Goal: Task Accomplishment & Management: Use online tool/utility

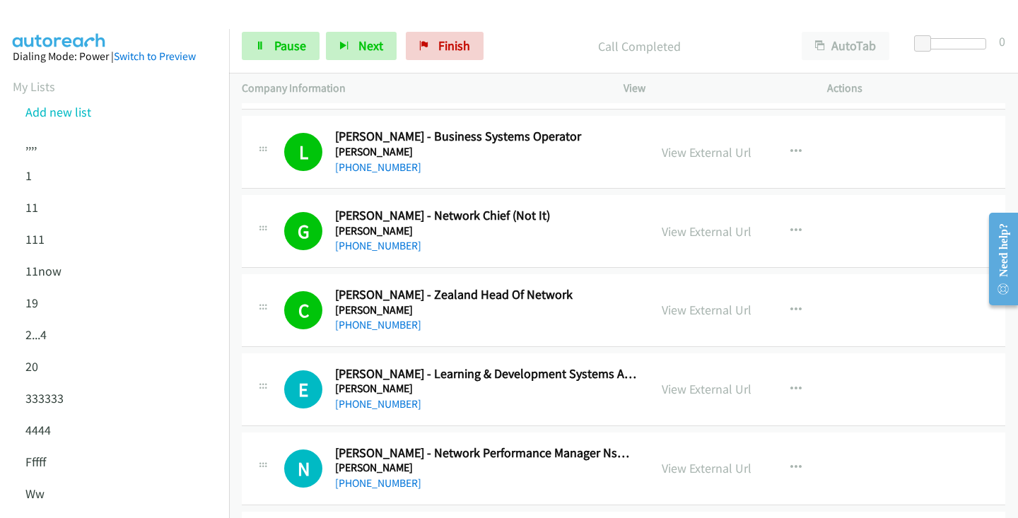
scroll to position [9831, 0]
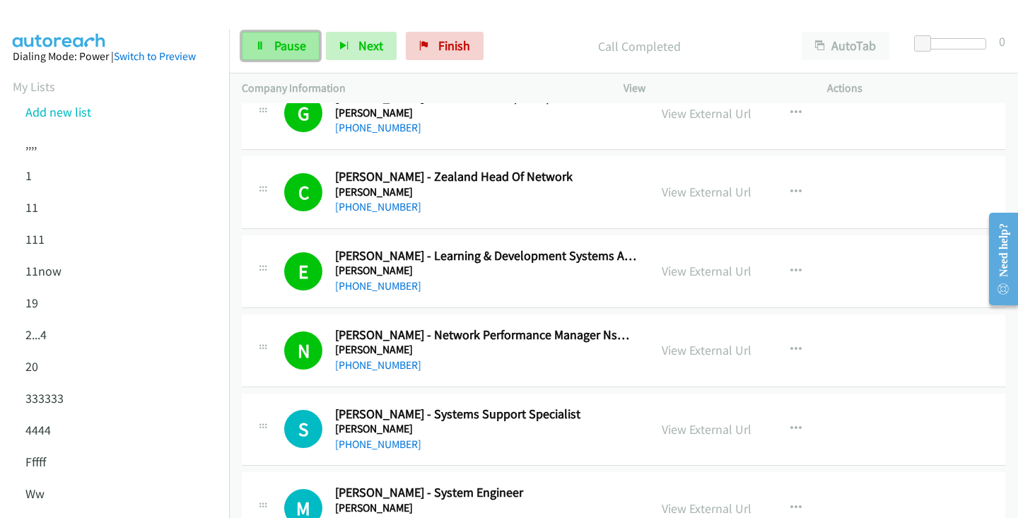
click at [290, 51] on span "Pause" at bounding box center [290, 45] width 32 height 16
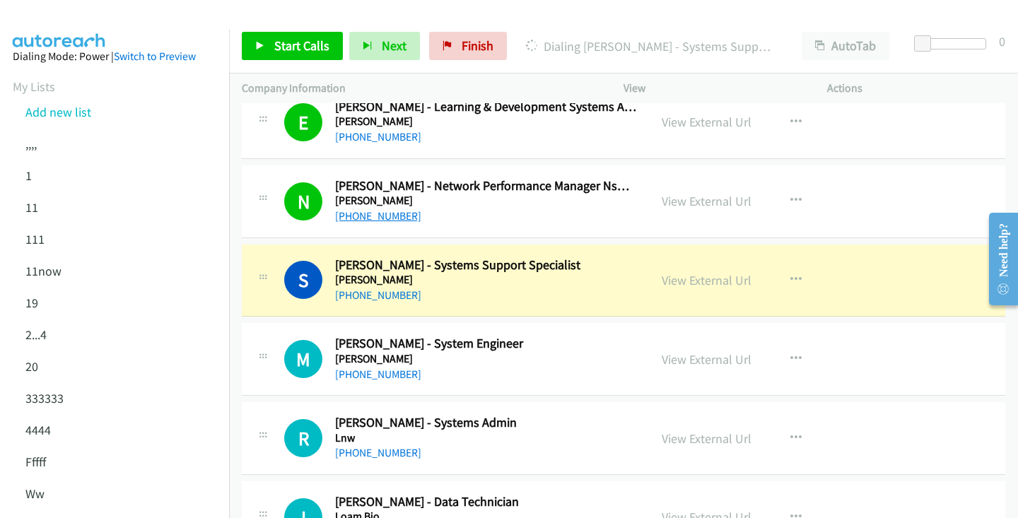
scroll to position [9998, 0]
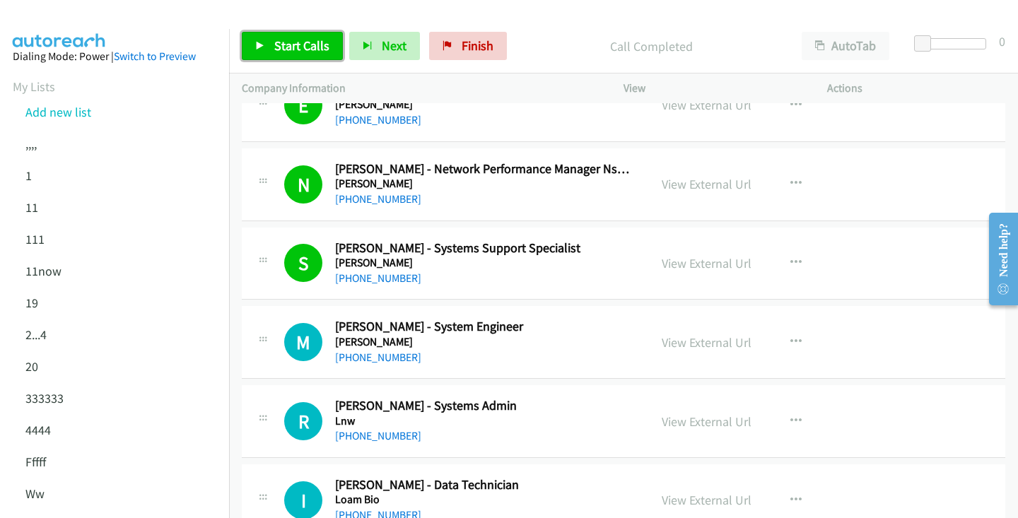
click at [289, 56] on link "Start Calls" at bounding box center [292, 46] width 101 height 28
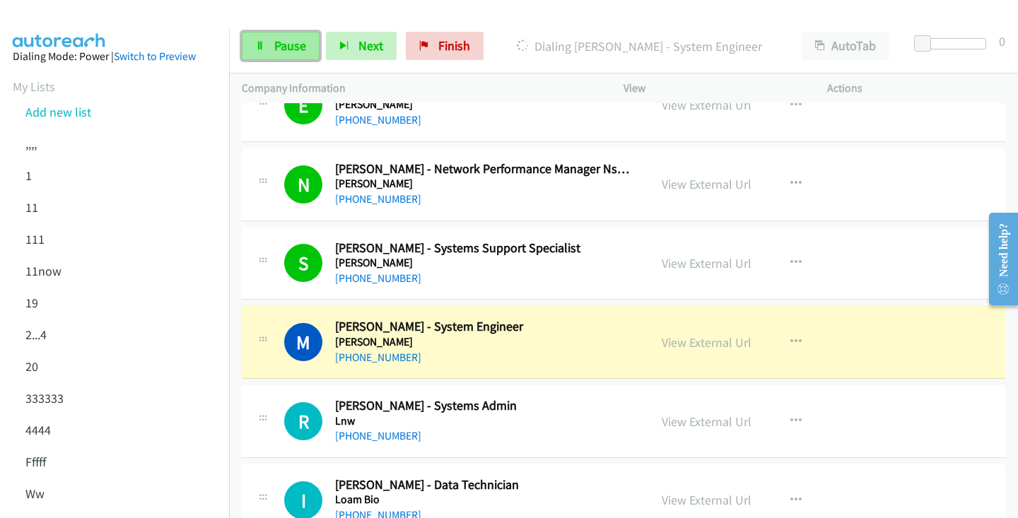
click at [279, 39] on span "Pause" at bounding box center [290, 45] width 32 height 16
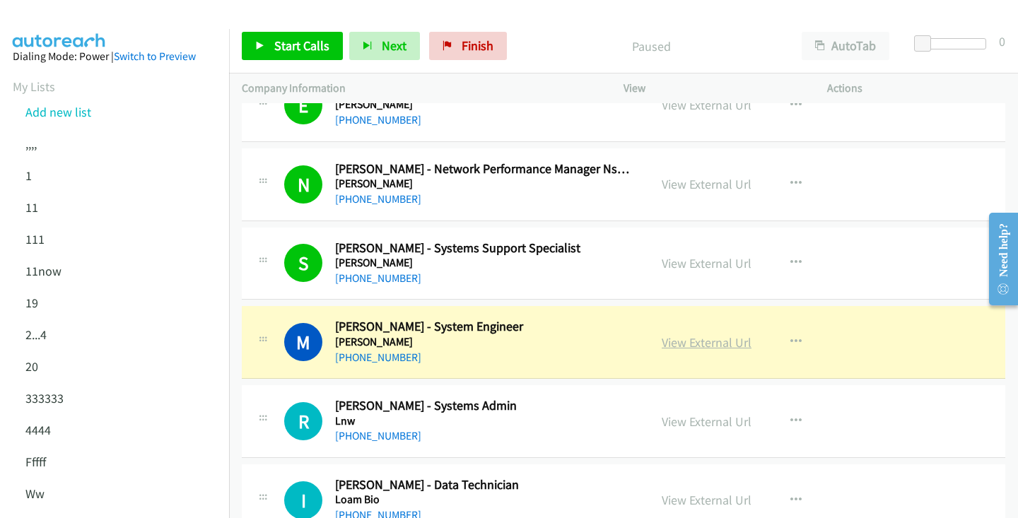
click at [699, 349] on link "View External Url" at bounding box center [707, 342] width 90 height 16
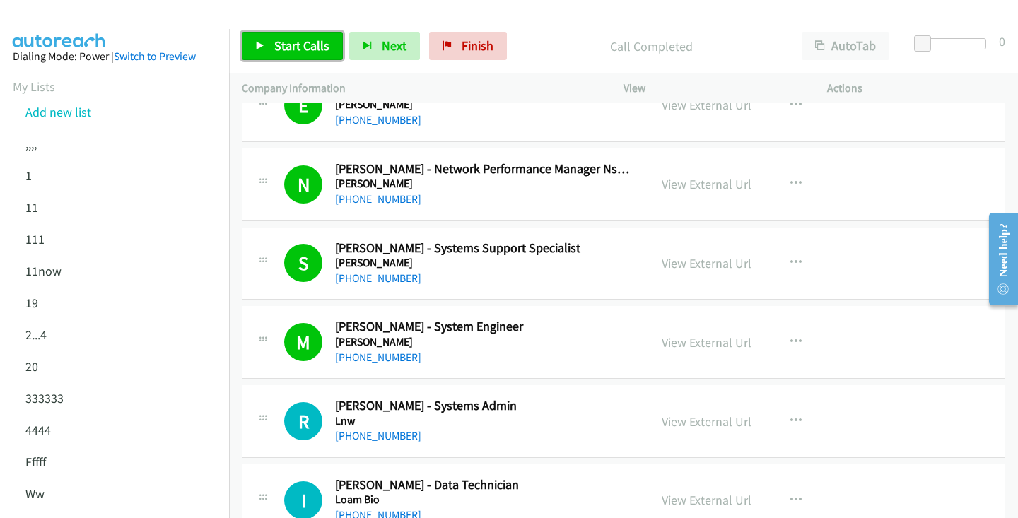
click at [317, 43] on span "Start Calls" at bounding box center [301, 45] width 55 height 16
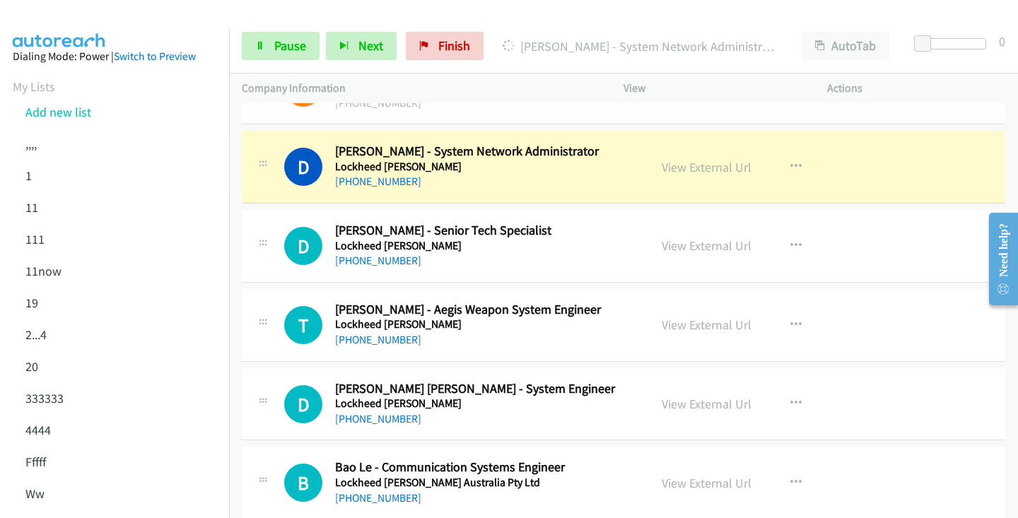
scroll to position [10655, 0]
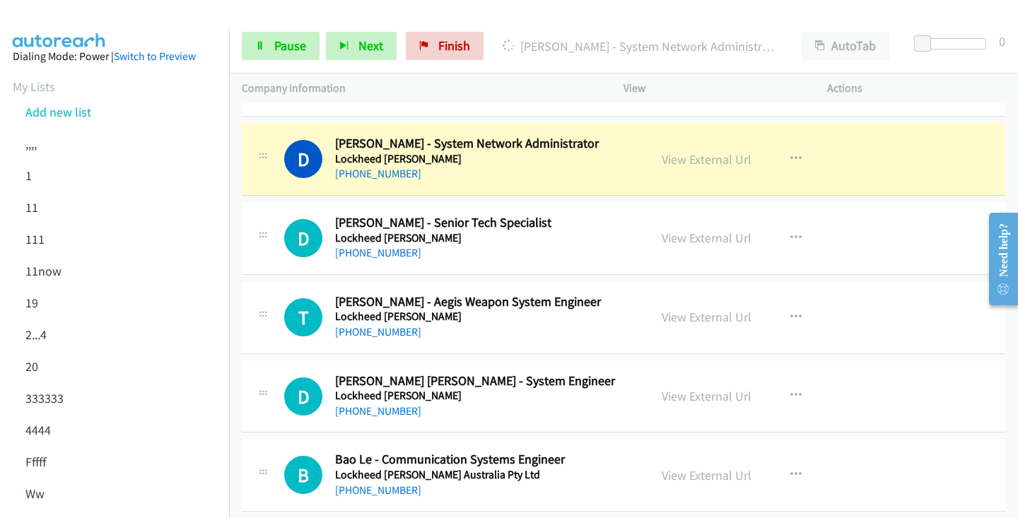
click at [539, 236] on h5 "Lockheed [PERSON_NAME]" at bounding box center [485, 238] width 301 height 14
click at [289, 52] on span "Pause" at bounding box center [290, 45] width 32 height 16
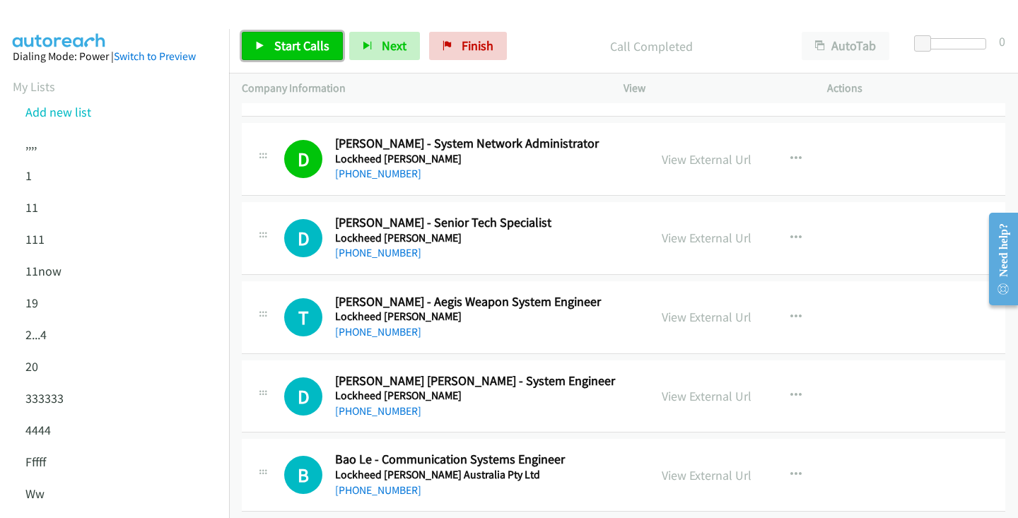
click at [294, 51] on span "Start Calls" at bounding box center [301, 45] width 55 height 16
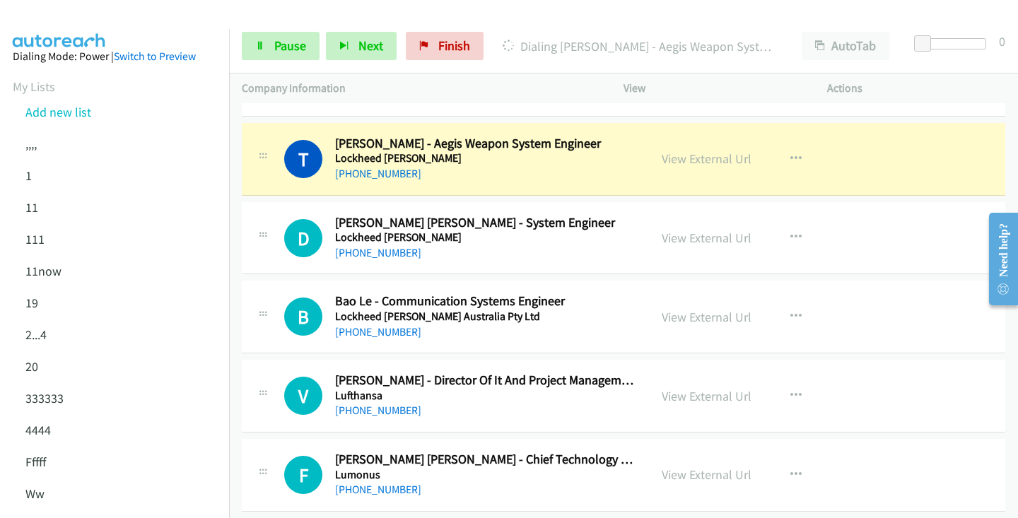
scroll to position [10827, 0]
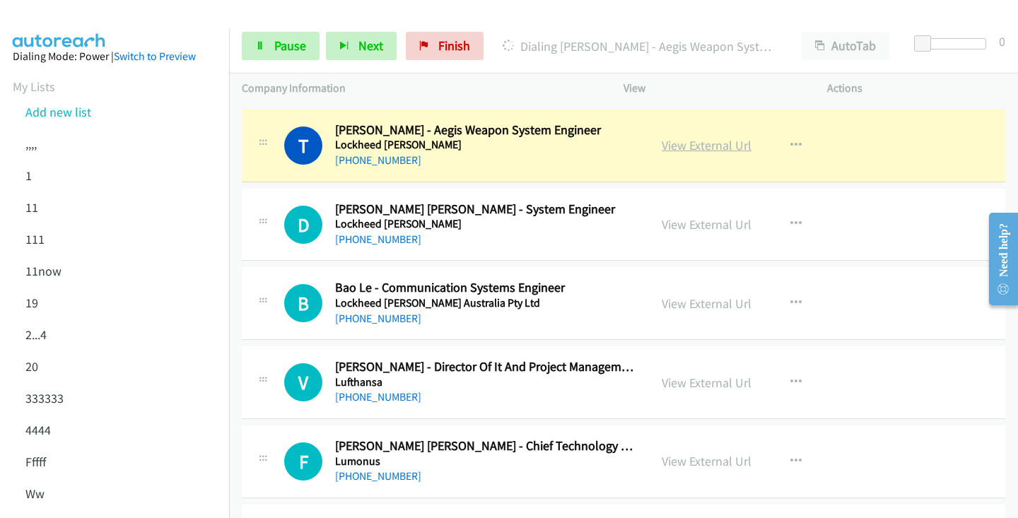
click at [707, 147] on link "View External Url" at bounding box center [707, 145] width 90 height 16
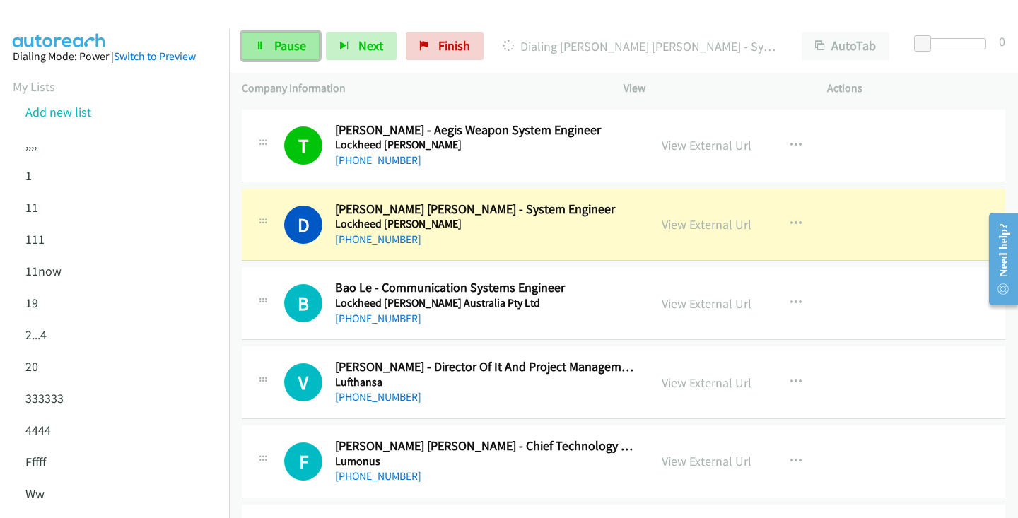
click at [271, 40] on link "Pause" at bounding box center [281, 46] width 78 height 28
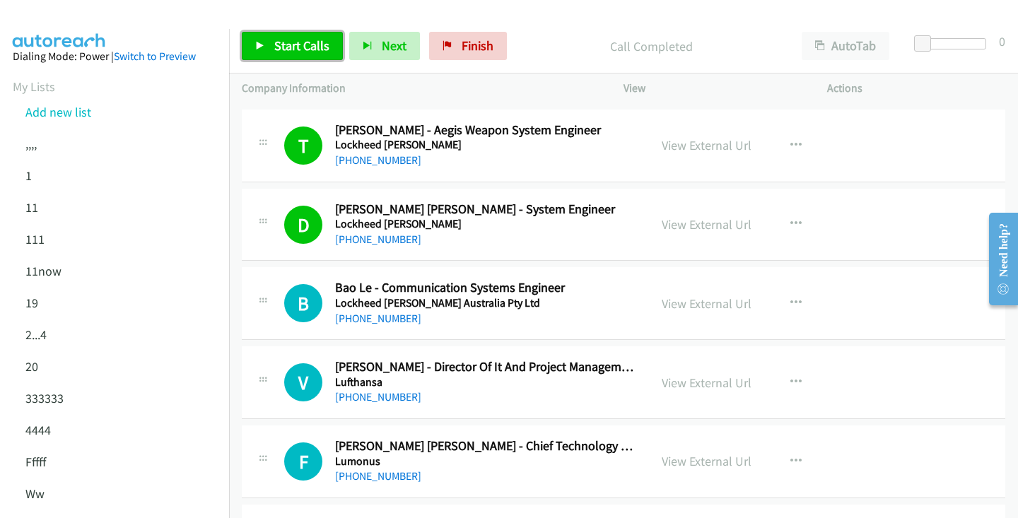
click at [322, 39] on span "Start Calls" at bounding box center [301, 45] width 55 height 16
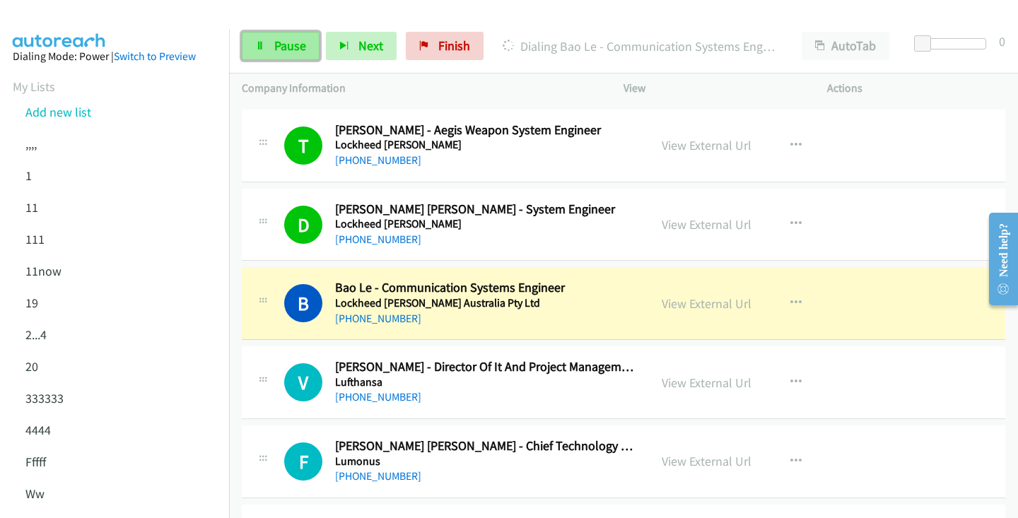
click at [266, 52] on link "Pause" at bounding box center [281, 46] width 78 height 28
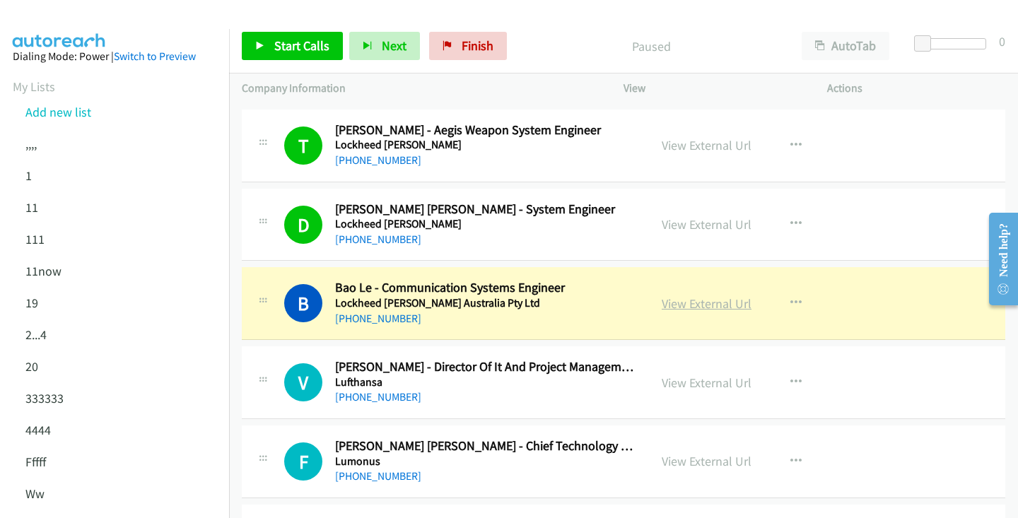
click at [737, 305] on link "View External Url" at bounding box center [707, 304] width 90 height 16
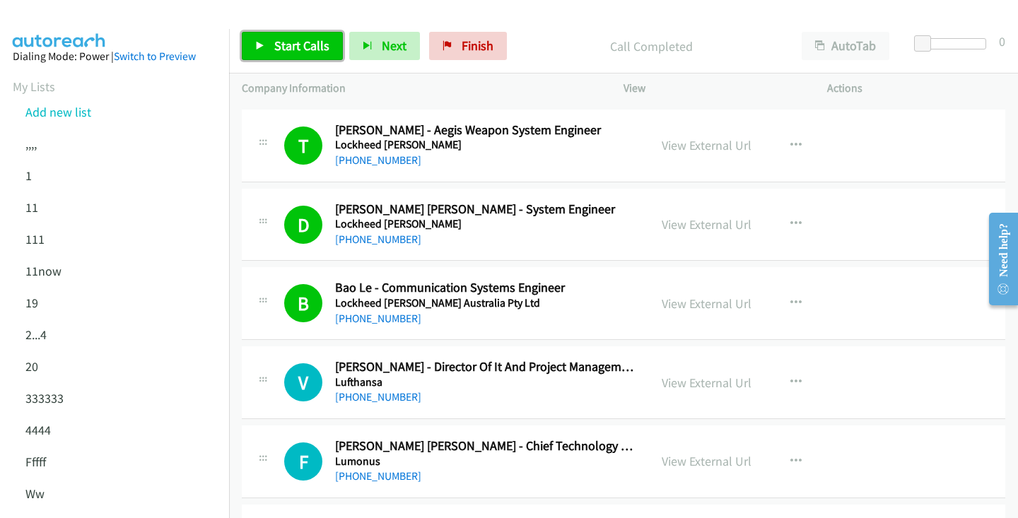
click at [291, 43] on span "Start Calls" at bounding box center [301, 45] width 55 height 16
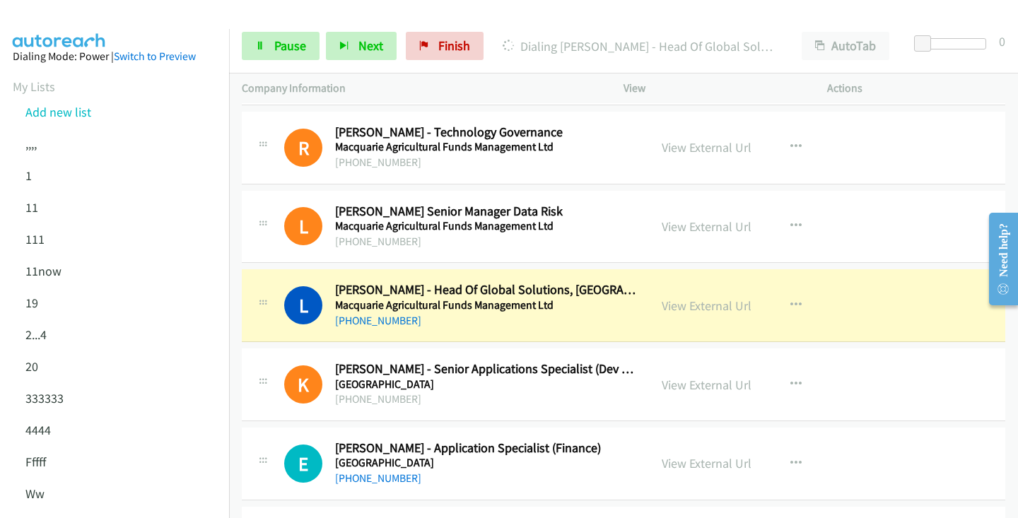
scroll to position [11309, 0]
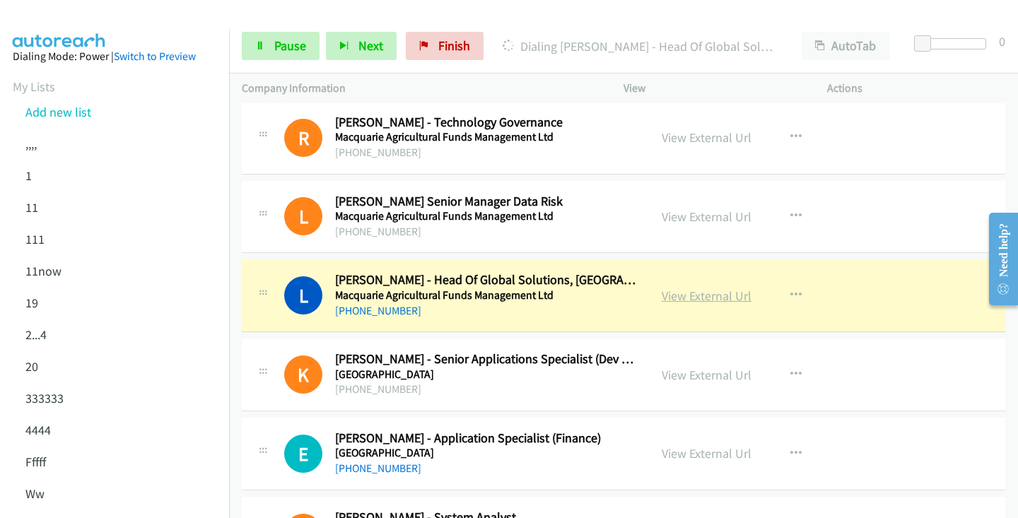
click at [728, 297] on link "View External Url" at bounding box center [707, 296] width 90 height 16
click at [284, 35] on link "Pause" at bounding box center [281, 46] width 78 height 28
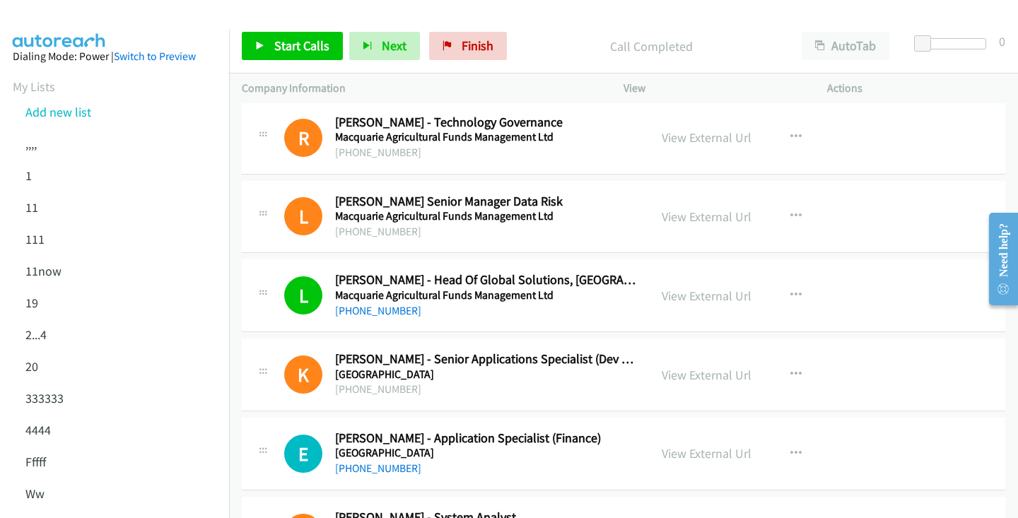
scroll to position [11483, 0]
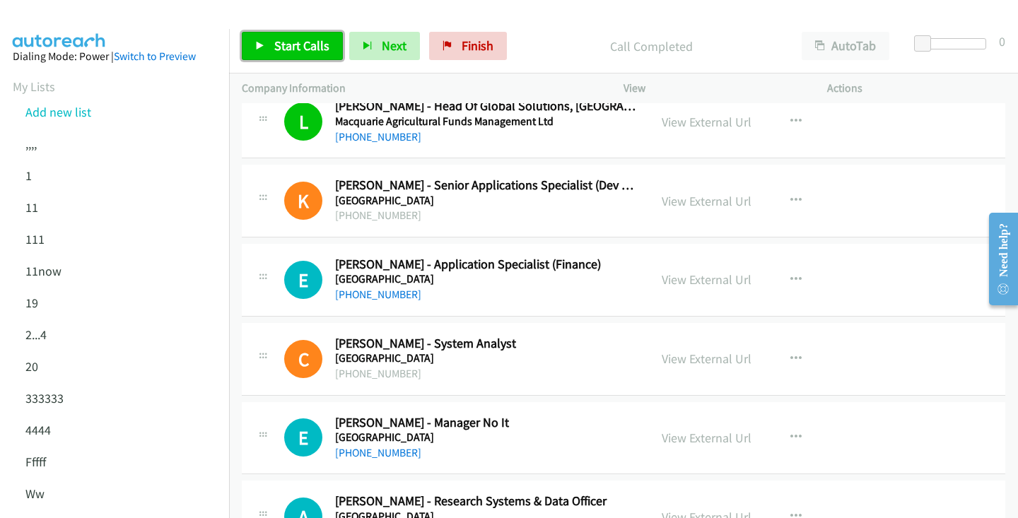
click at [289, 50] on span "Start Calls" at bounding box center [301, 45] width 55 height 16
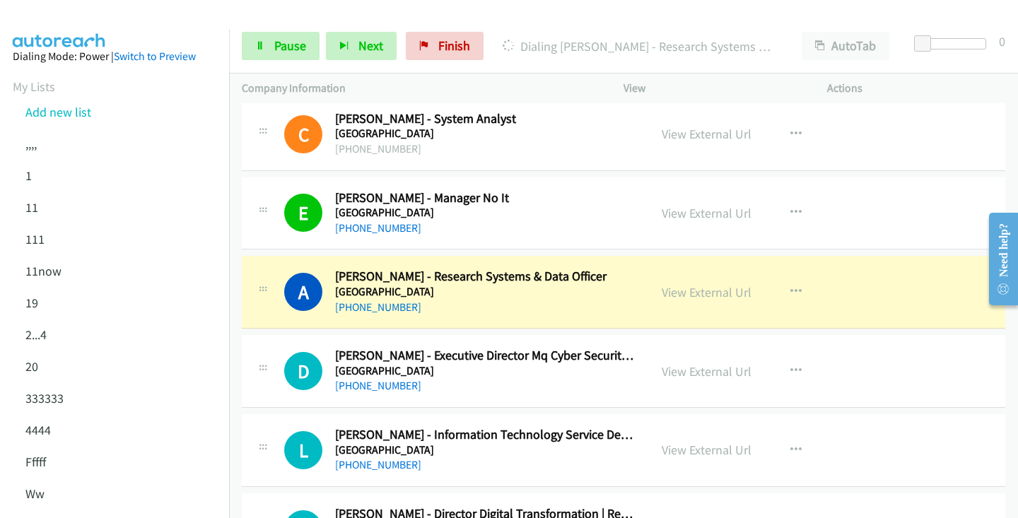
scroll to position [11711, 0]
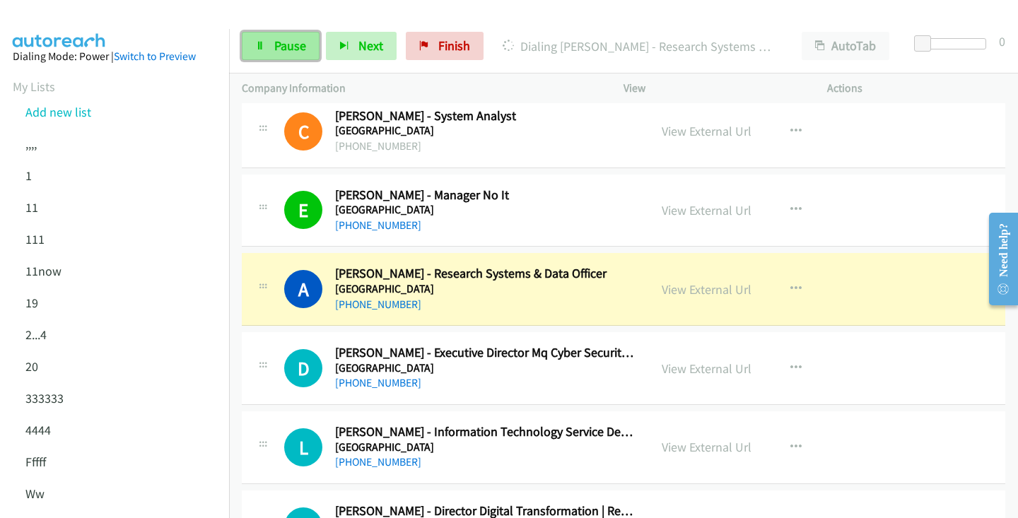
click at [277, 35] on link "Pause" at bounding box center [281, 46] width 78 height 28
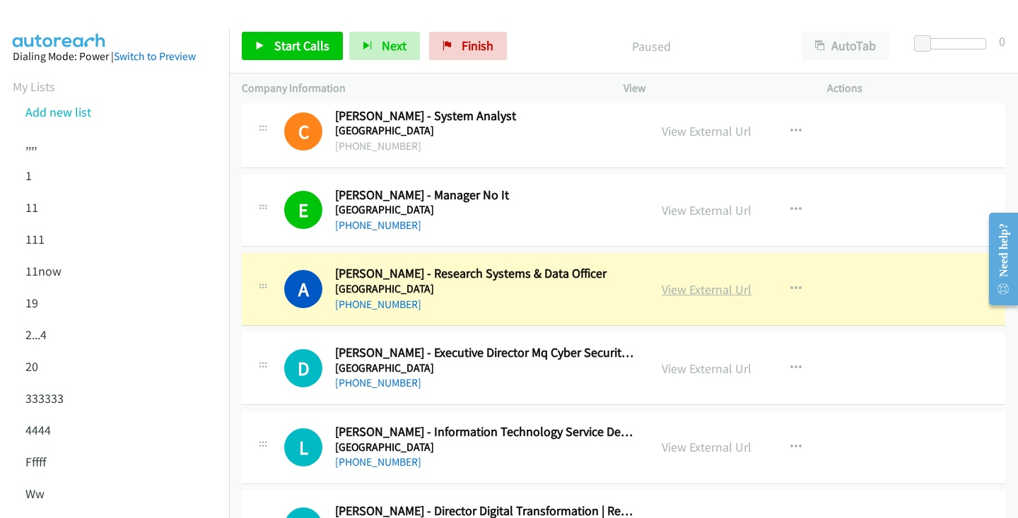
click at [710, 288] on link "View External Url" at bounding box center [707, 289] width 90 height 16
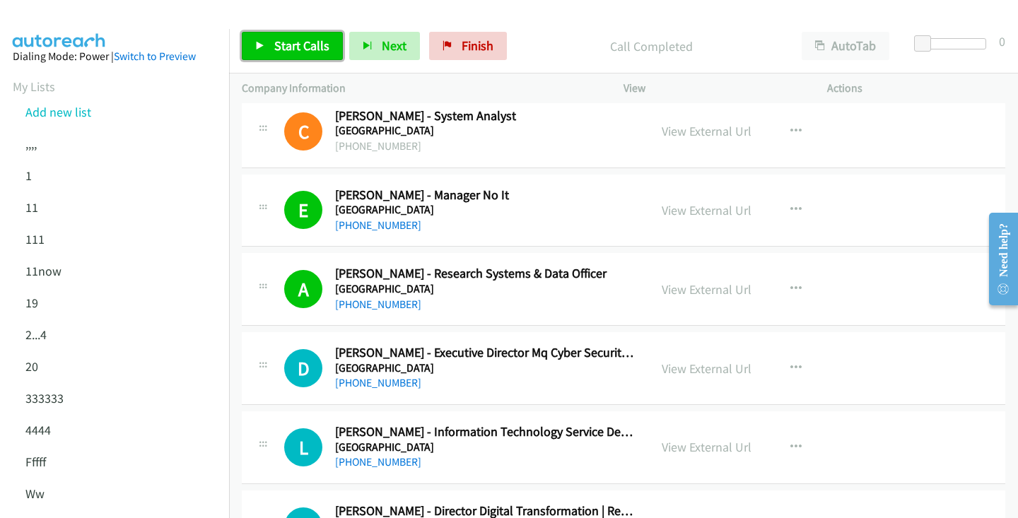
click at [291, 57] on link "Start Calls" at bounding box center [292, 46] width 101 height 28
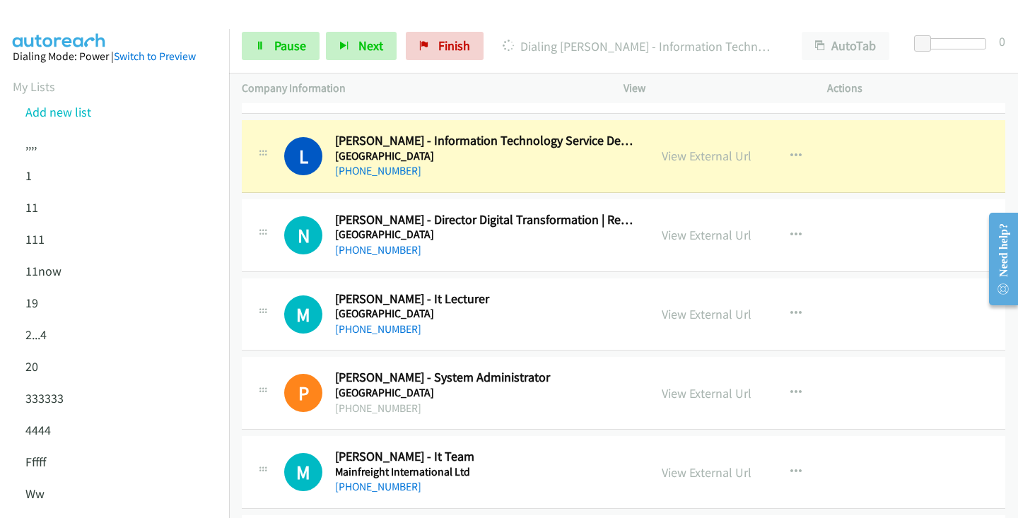
scroll to position [12003, 0]
click at [738, 157] on link "View External Url" at bounding box center [707, 155] width 90 height 16
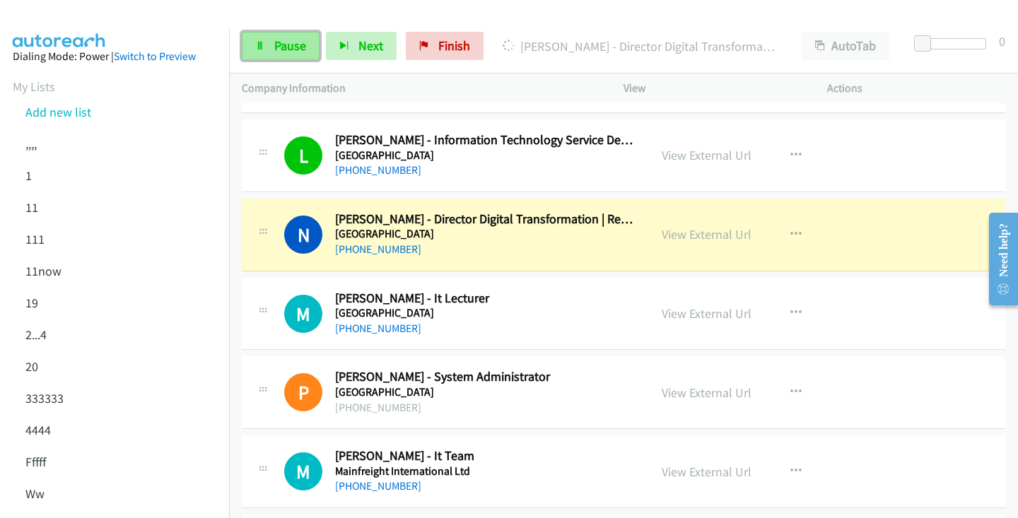
click at [277, 42] on span "Pause" at bounding box center [290, 45] width 32 height 16
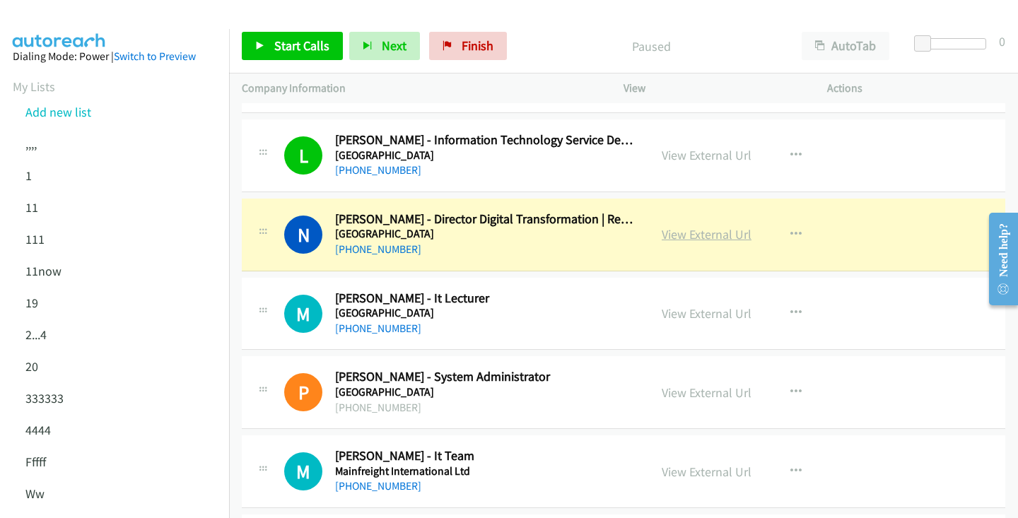
click at [701, 235] on link "View External Url" at bounding box center [707, 234] width 90 height 16
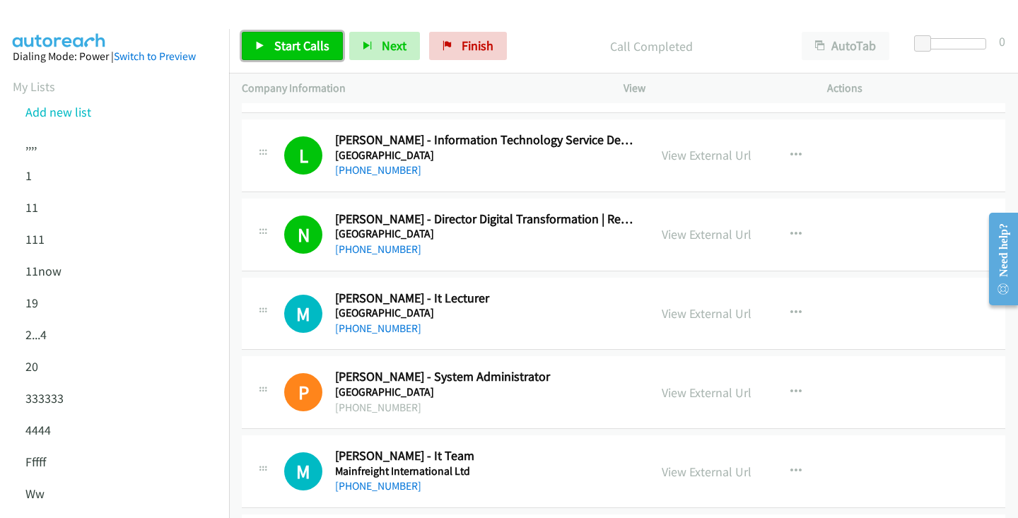
click at [303, 50] on span "Start Calls" at bounding box center [301, 45] width 55 height 16
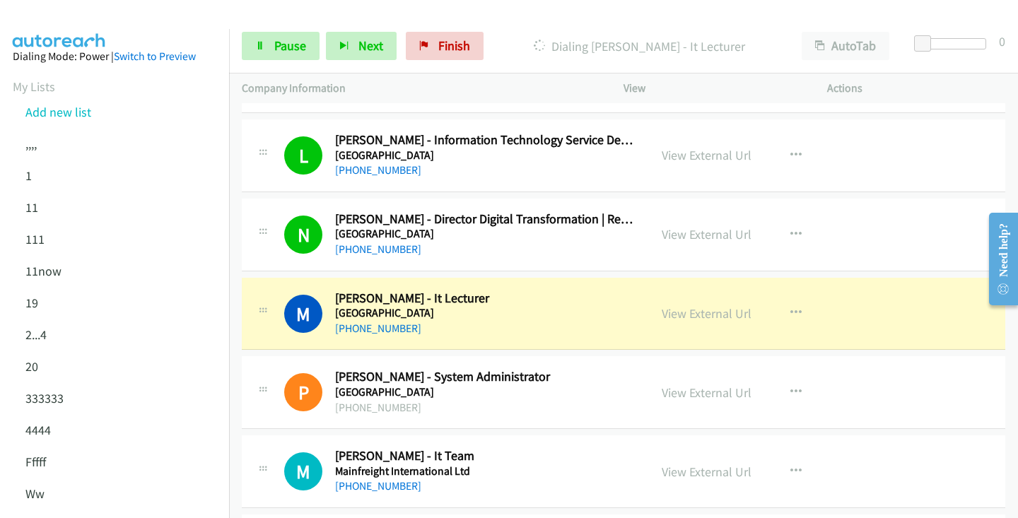
scroll to position [12021, 0]
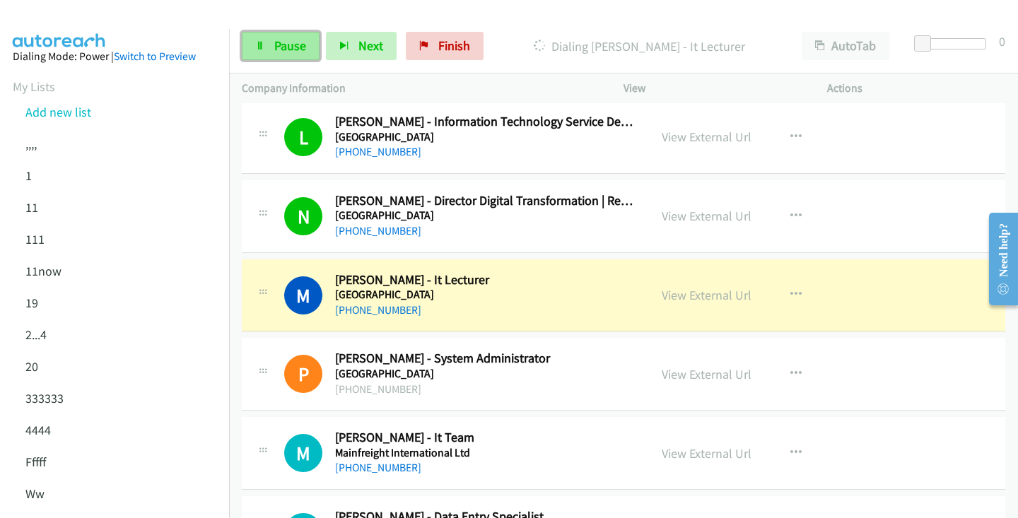
click at [286, 48] on span "Pause" at bounding box center [290, 45] width 32 height 16
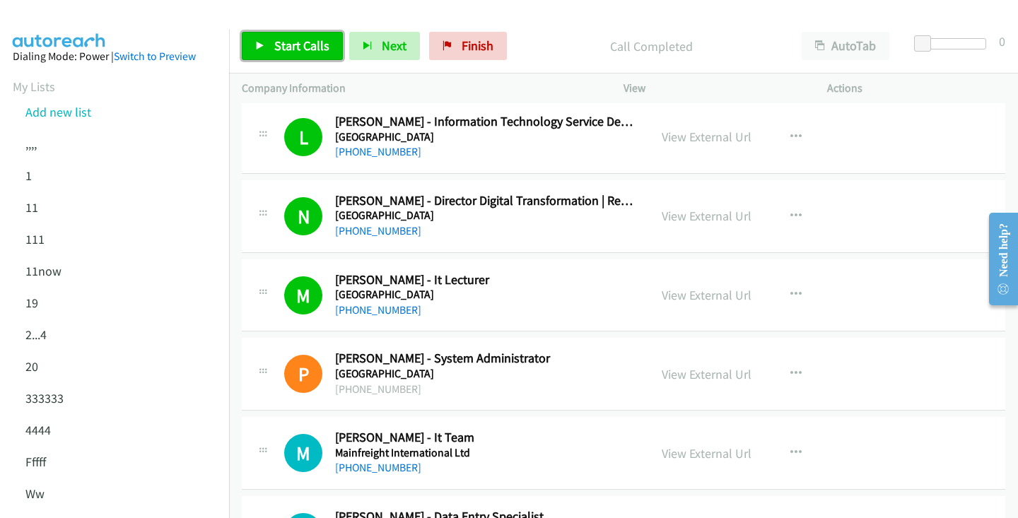
click at [313, 42] on span "Start Calls" at bounding box center [301, 45] width 55 height 16
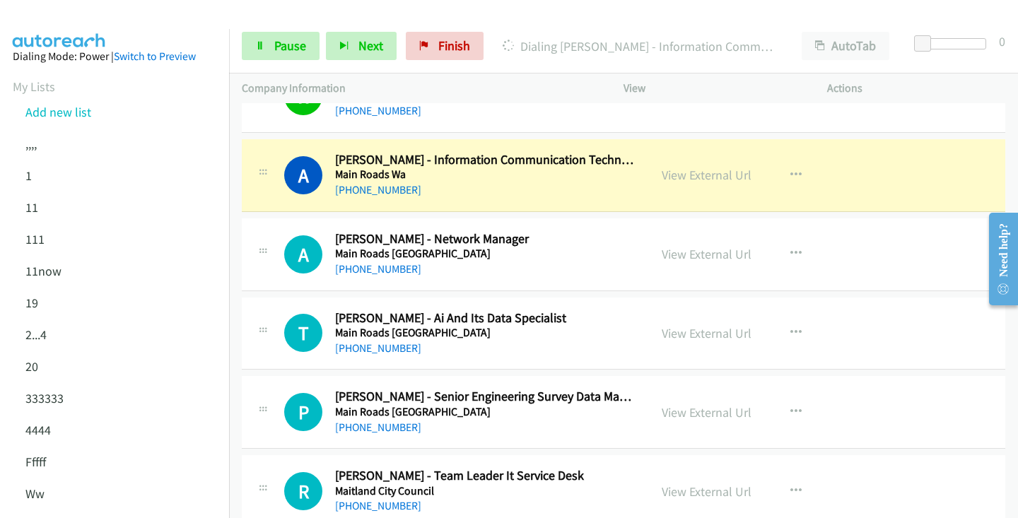
scroll to position [12456, 0]
click at [290, 44] on span "Pause" at bounding box center [290, 45] width 32 height 16
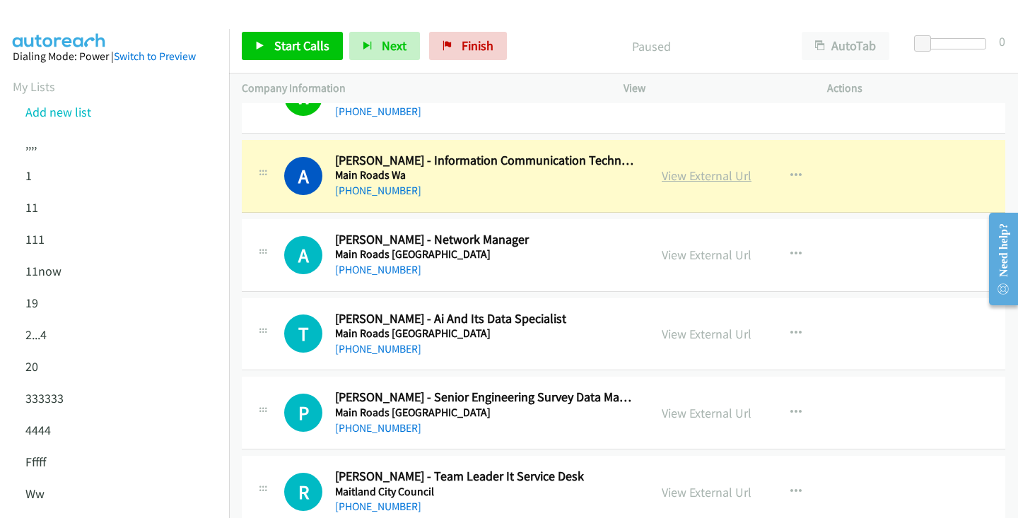
click at [703, 182] on link "View External Url" at bounding box center [707, 176] width 90 height 16
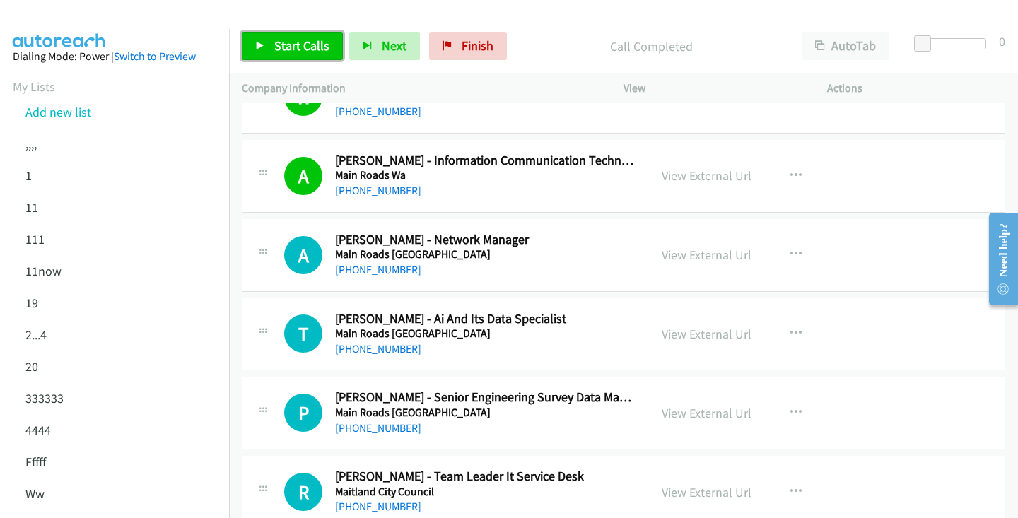
click at [295, 36] on link "Start Calls" at bounding box center [292, 46] width 101 height 28
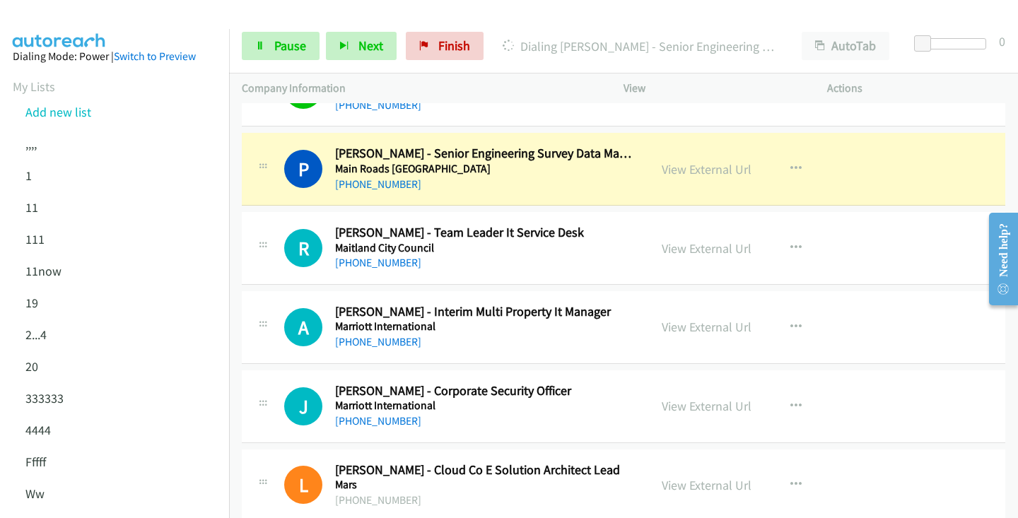
scroll to position [12715, 0]
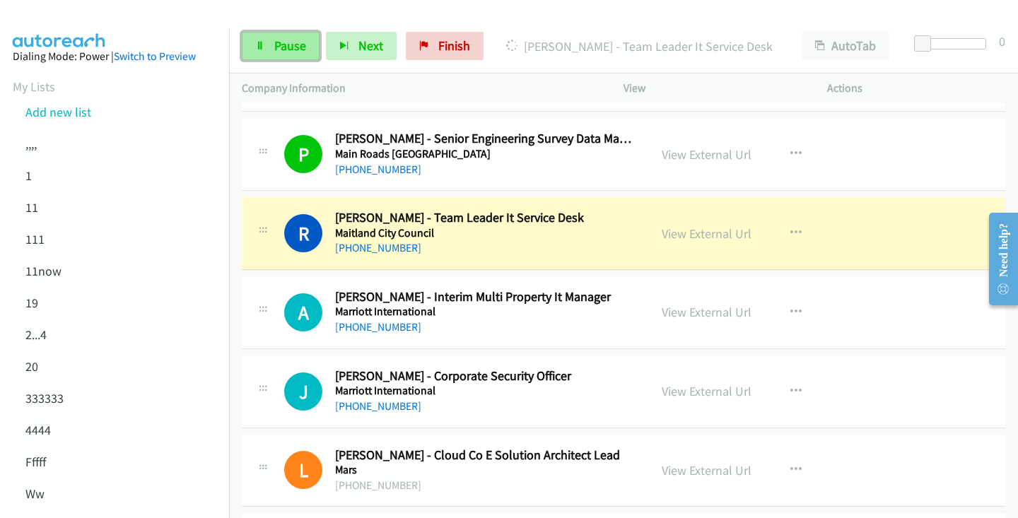
click at [257, 37] on link "Pause" at bounding box center [281, 46] width 78 height 28
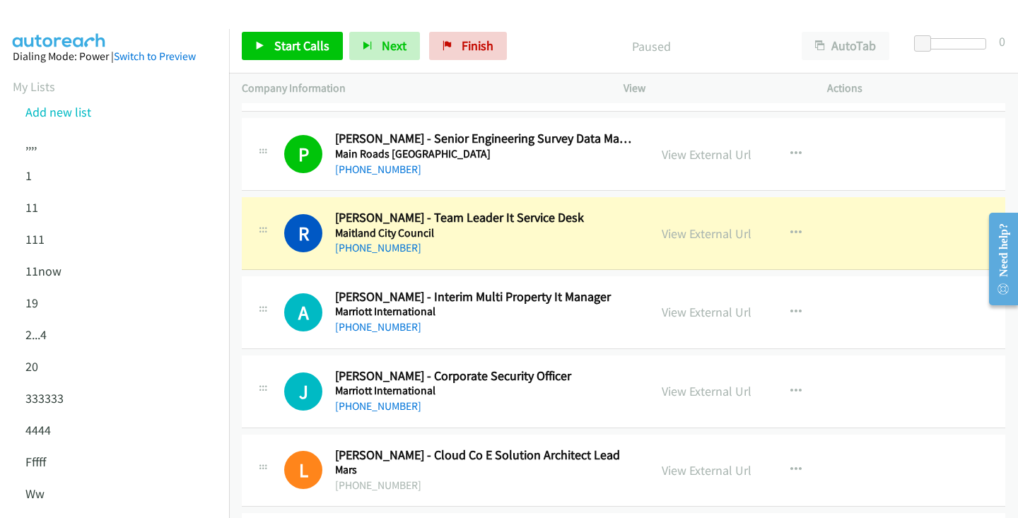
click at [700, 222] on div "View External Url View External Url Schedule/Manage Callback Start Calls Here R…" at bounding box center [757, 233] width 216 height 47
click at [694, 226] on link "View External Url" at bounding box center [707, 234] width 90 height 16
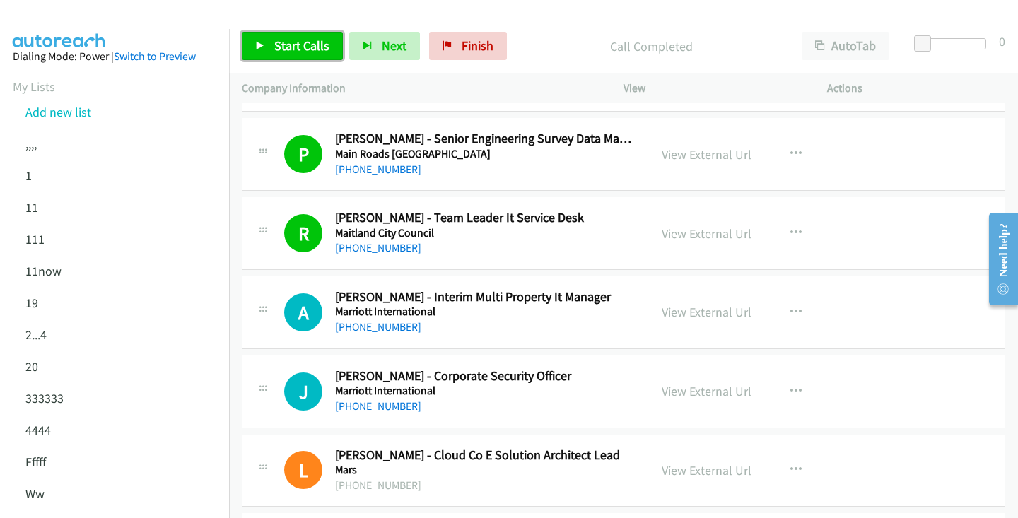
click at [284, 45] on span "Start Calls" at bounding box center [301, 45] width 55 height 16
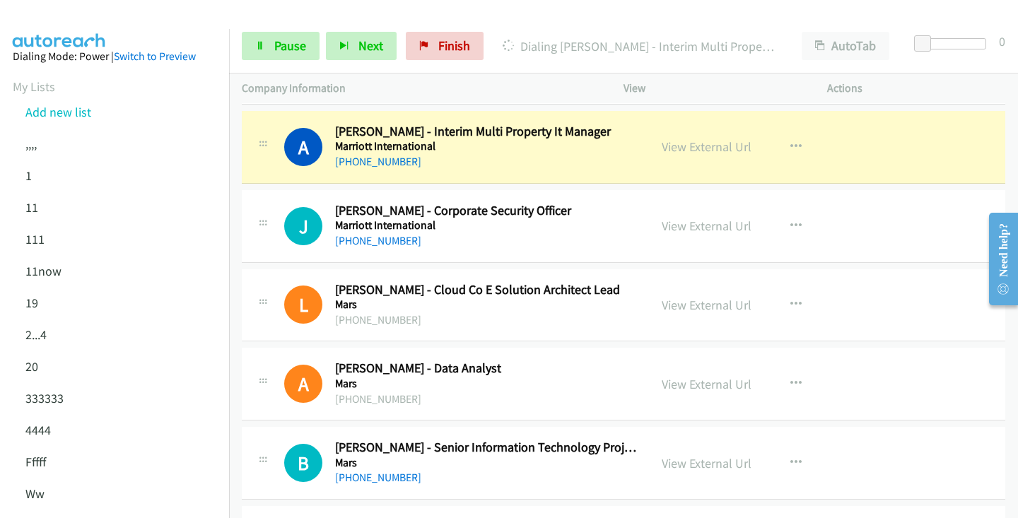
scroll to position [12879, 0]
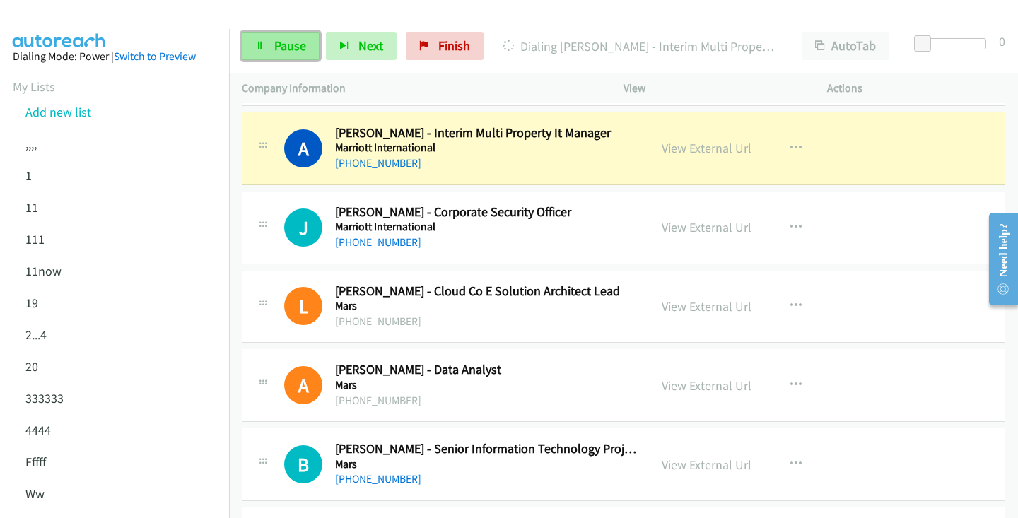
click at [294, 48] on span "Pause" at bounding box center [290, 45] width 32 height 16
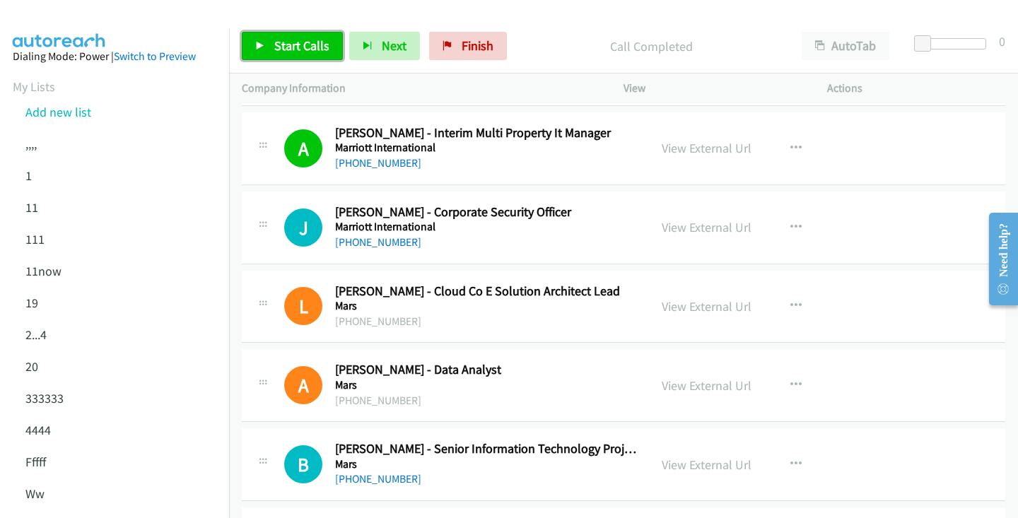
click at [265, 44] on link "Start Calls" at bounding box center [292, 46] width 101 height 28
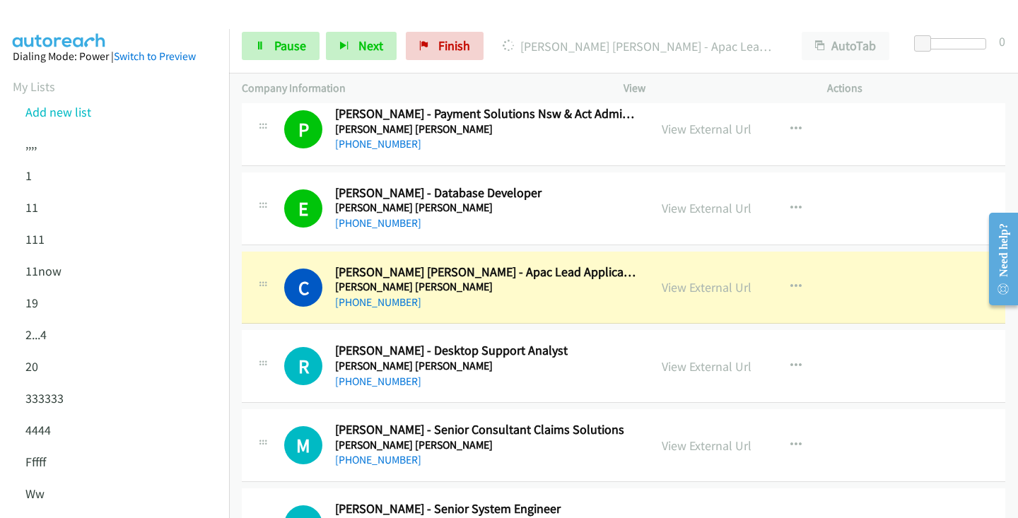
scroll to position [13297, 0]
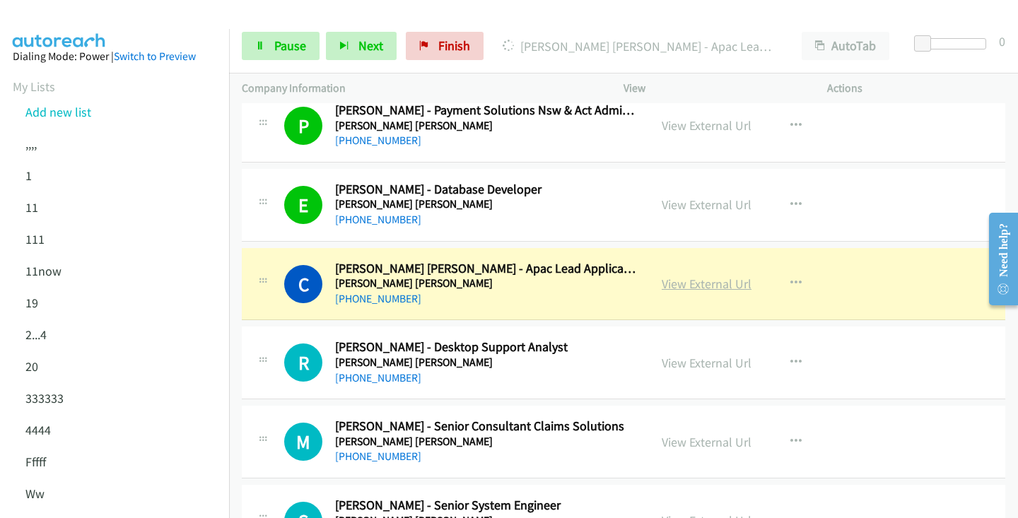
click at [713, 287] on link "View External Url" at bounding box center [707, 284] width 90 height 16
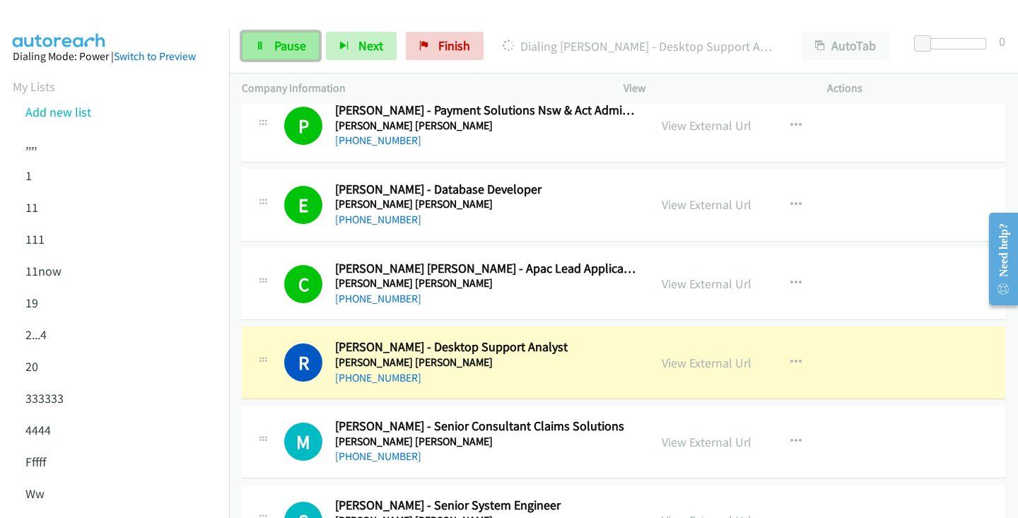
click at [278, 57] on link "Pause" at bounding box center [281, 46] width 78 height 28
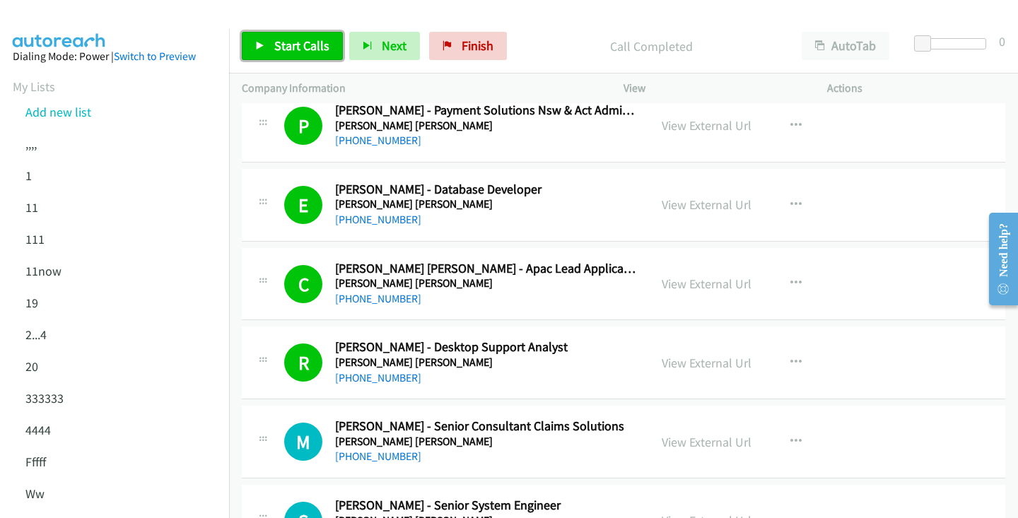
click at [282, 44] on span "Start Calls" at bounding box center [301, 45] width 55 height 16
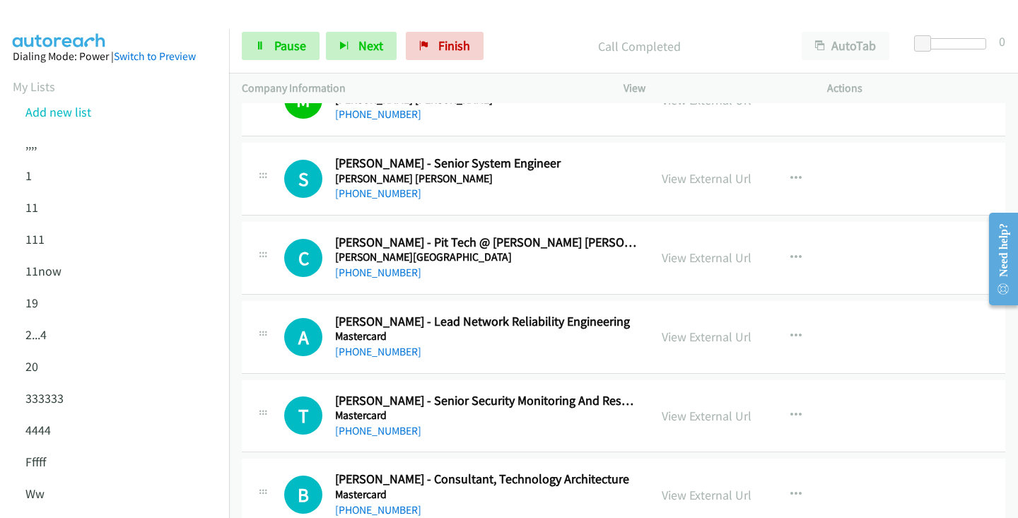
scroll to position [13668, 0]
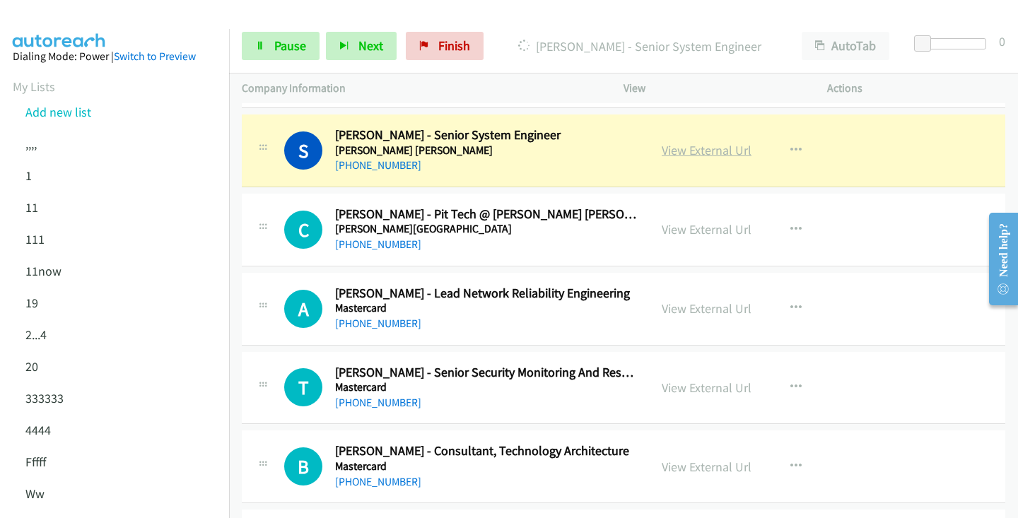
click at [707, 148] on link "View External Url" at bounding box center [707, 150] width 90 height 16
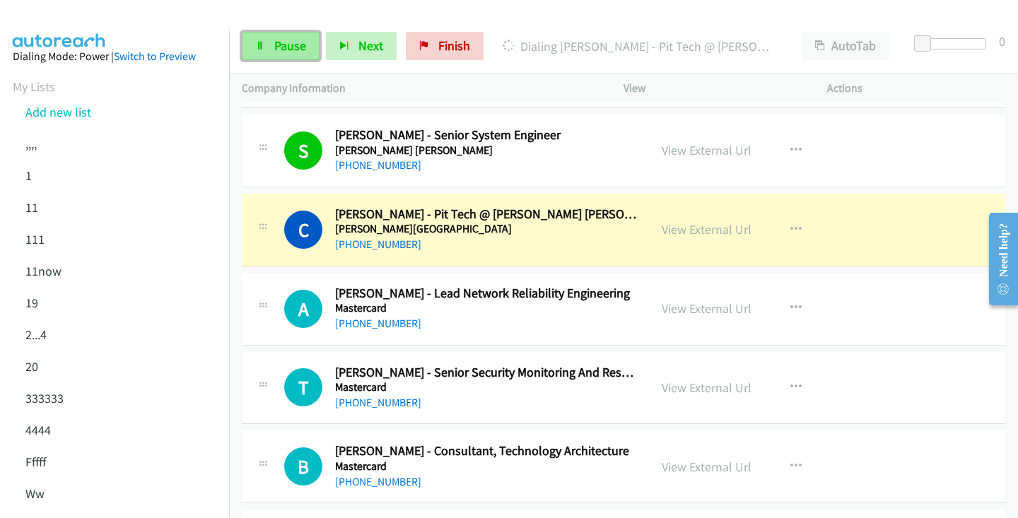
click at [272, 51] on link "Pause" at bounding box center [281, 46] width 78 height 28
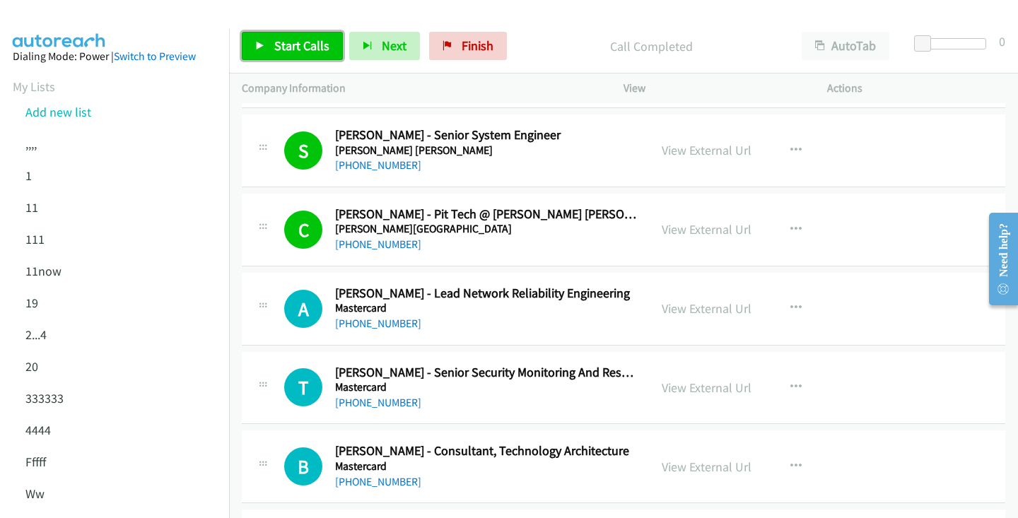
click at [314, 50] on span "Start Calls" at bounding box center [301, 45] width 55 height 16
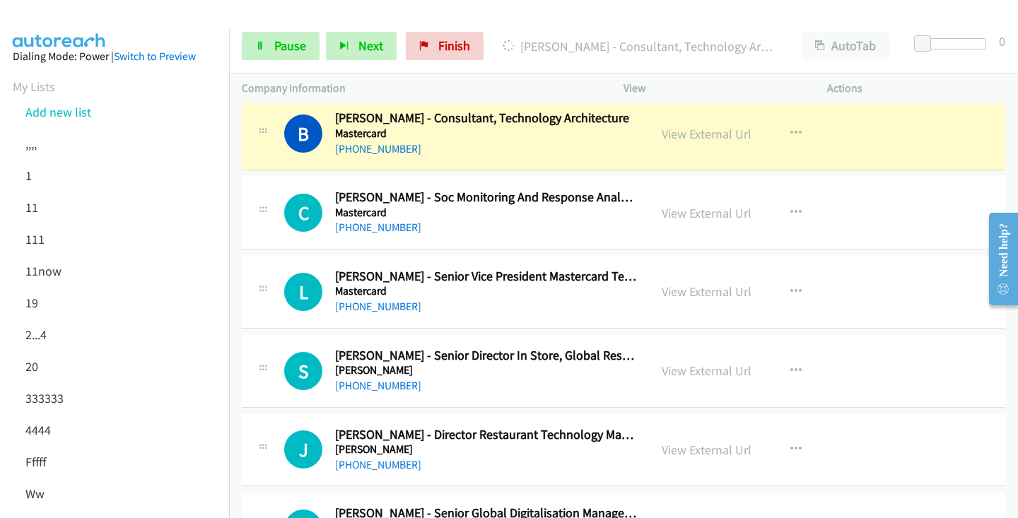
scroll to position [13998, 0]
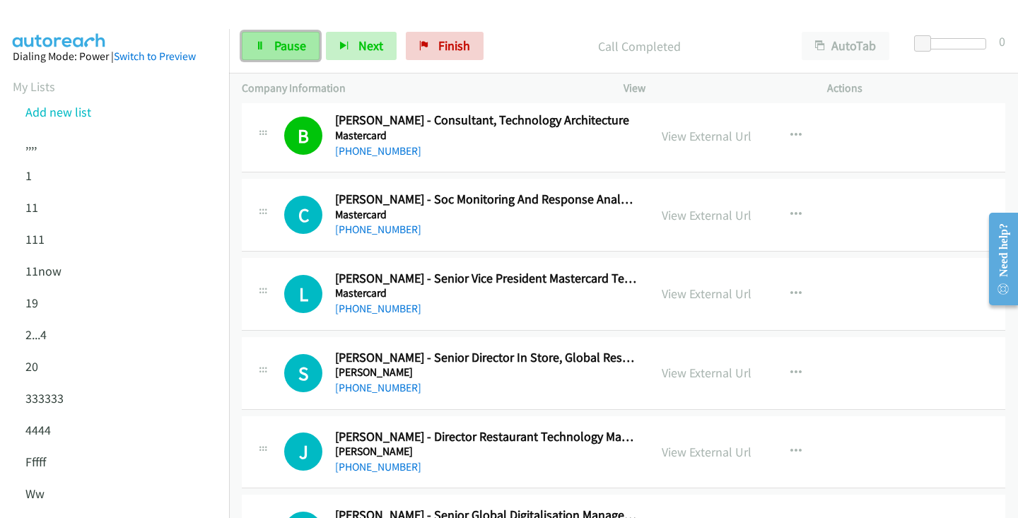
click at [286, 45] on span "Pause" at bounding box center [290, 45] width 32 height 16
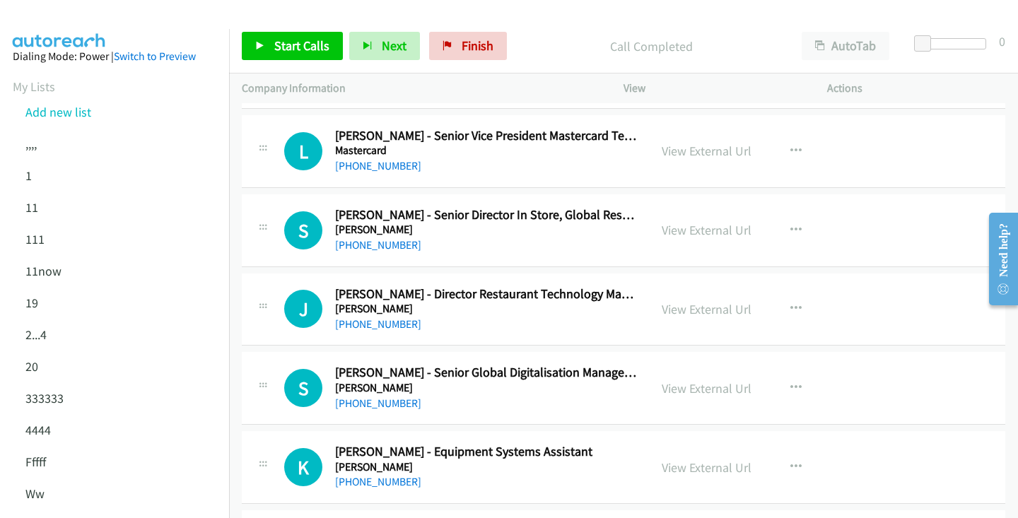
scroll to position [14146, 0]
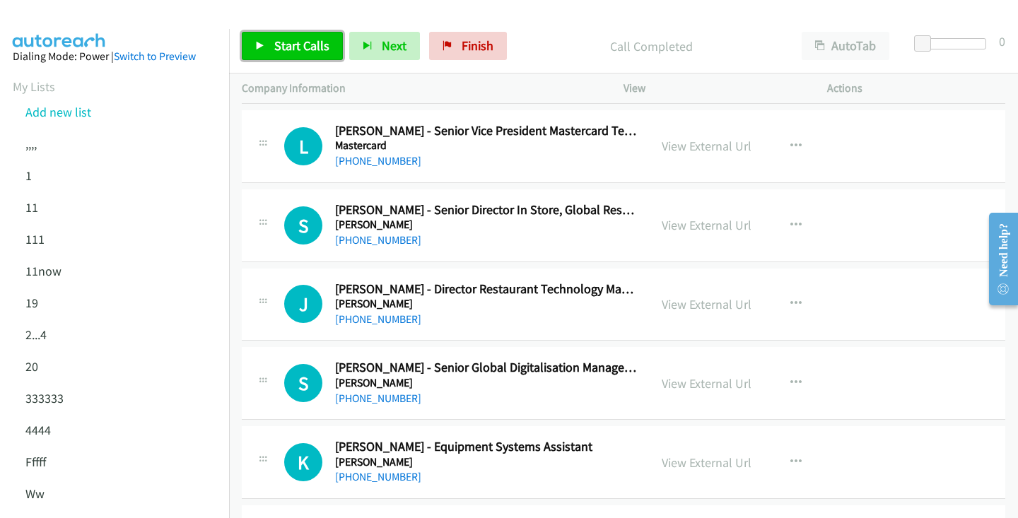
click at [283, 57] on link "Start Calls" at bounding box center [292, 46] width 101 height 28
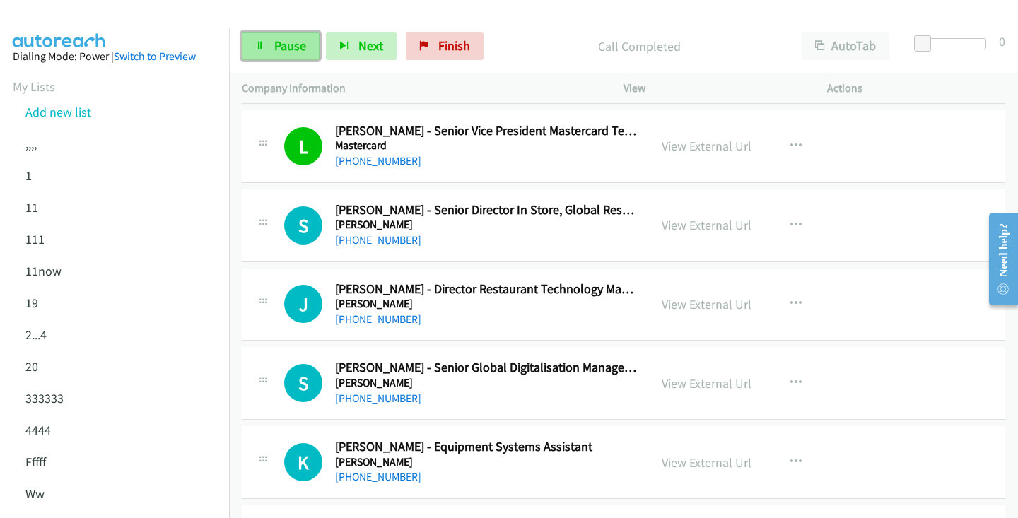
click at [281, 43] on span "Pause" at bounding box center [290, 45] width 32 height 16
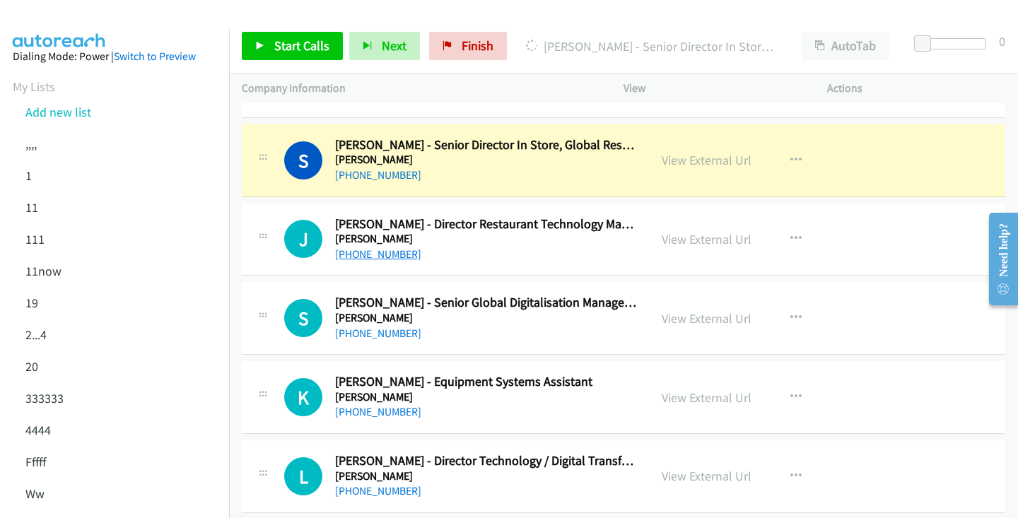
scroll to position [14216, 0]
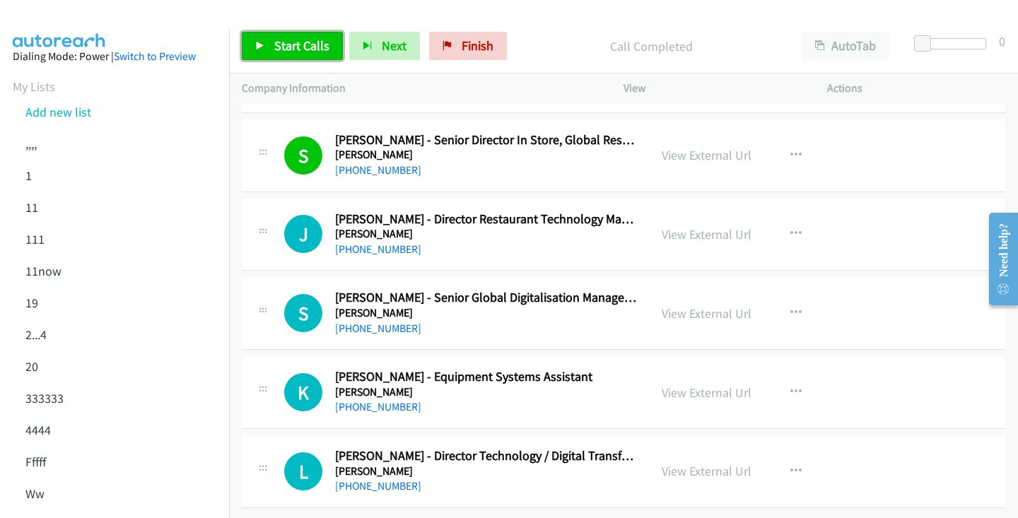
click at [298, 45] on span "Start Calls" at bounding box center [301, 45] width 55 height 16
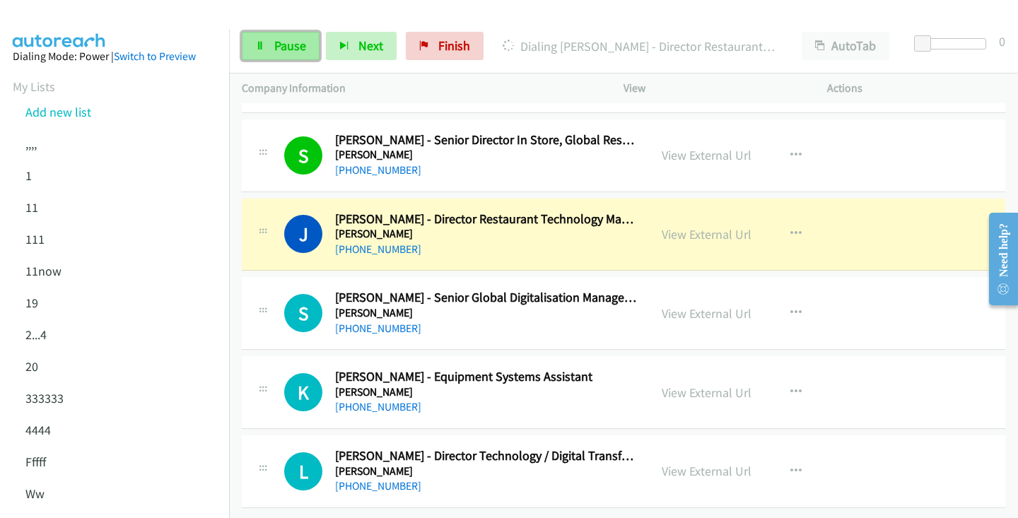
click at [299, 54] on link "Pause" at bounding box center [281, 46] width 78 height 28
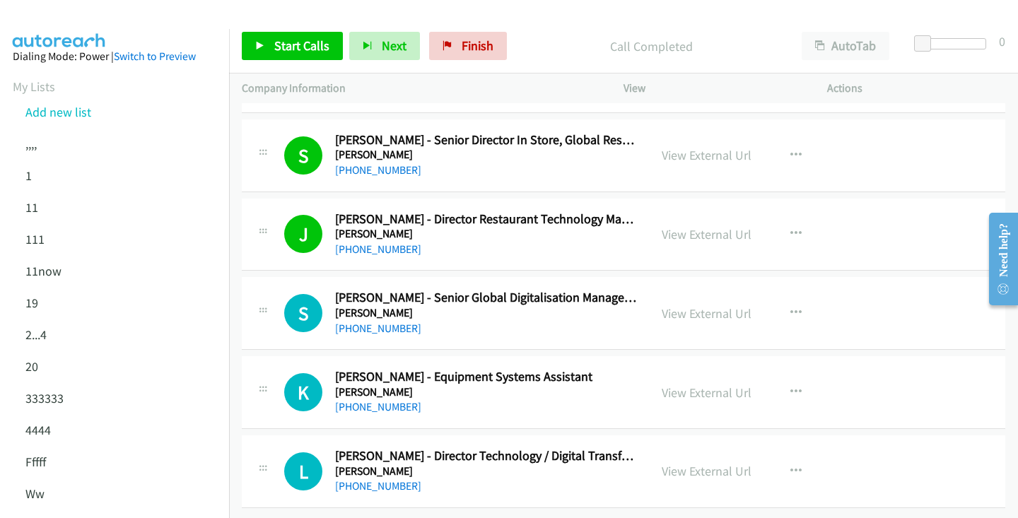
click at [76, 102] on li "Add new list" at bounding box center [127, 112] width 229 height 32
click at [70, 108] on link "Add new list" at bounding box center [58, 112] width 66 height 16
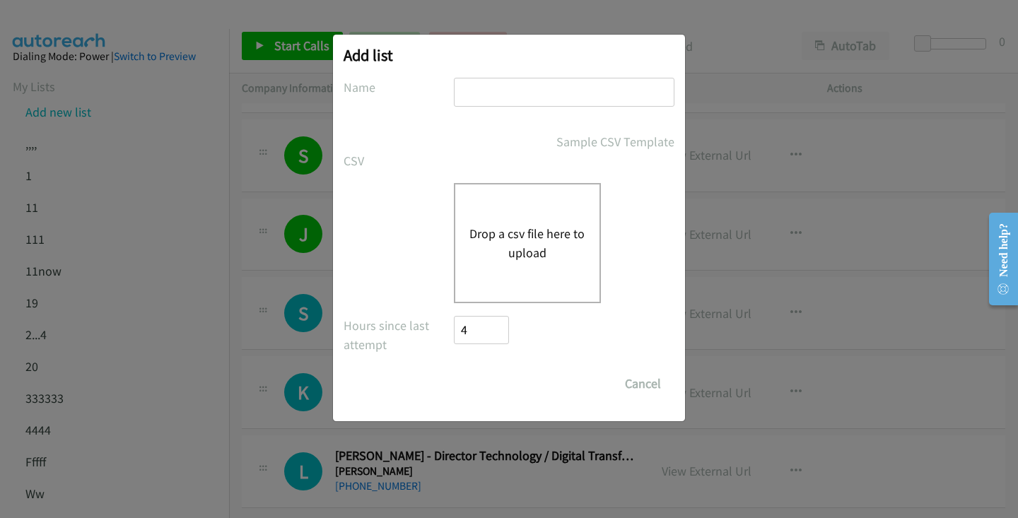
click at [529, 232] on button "Drop a csv file here to upload" at bounding box center [527, 243] width 116 height 38
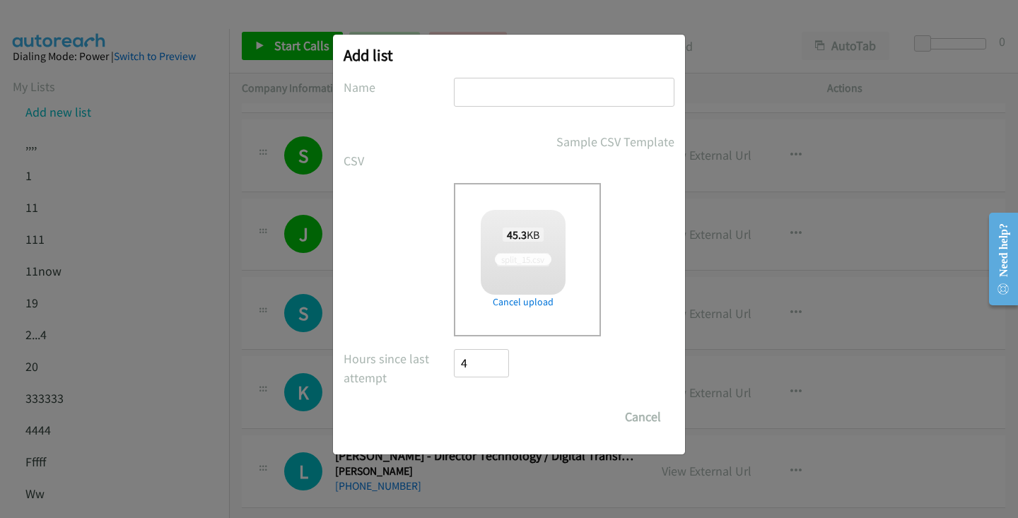
click at [491, 93] on input "text" at bounding box center [564, 92] width 221 height 29
type input "v"
checkbox input "true"
type input "vcxz"
click at [483, 416] on input "Save List" at bounding box center [491, 417] width 74 height 28
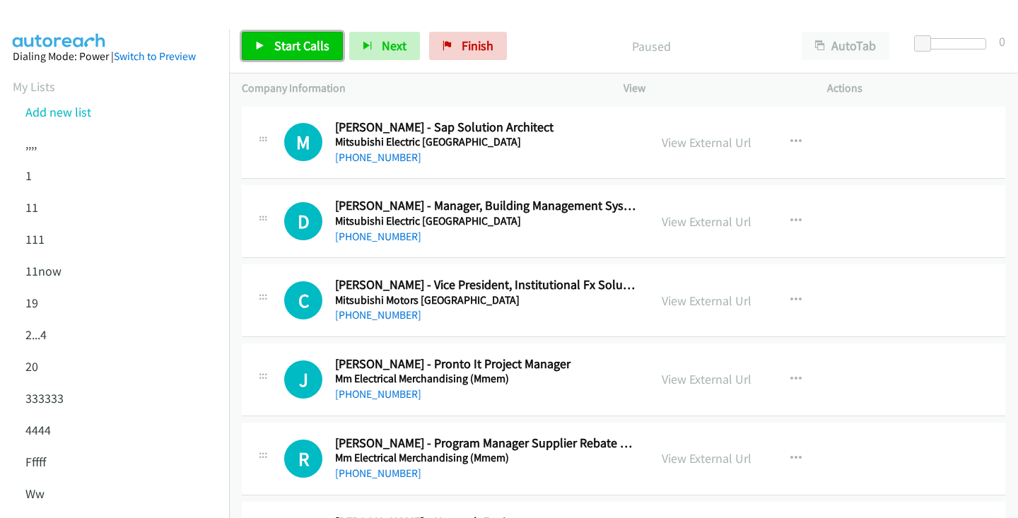
click at [286, 40] on span "Start Calls" at bounding box center [301, 45] width 55 height 16
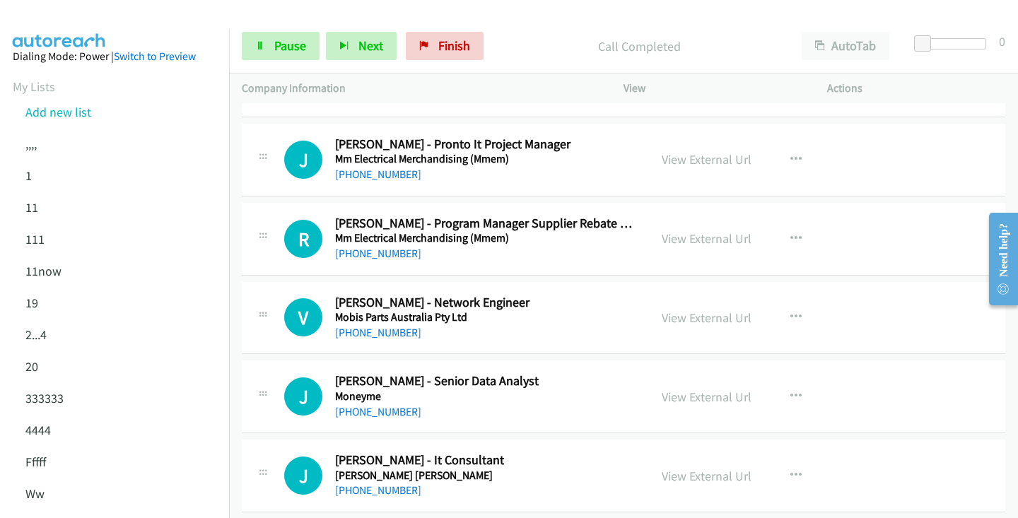
scroll to position [224, 0]
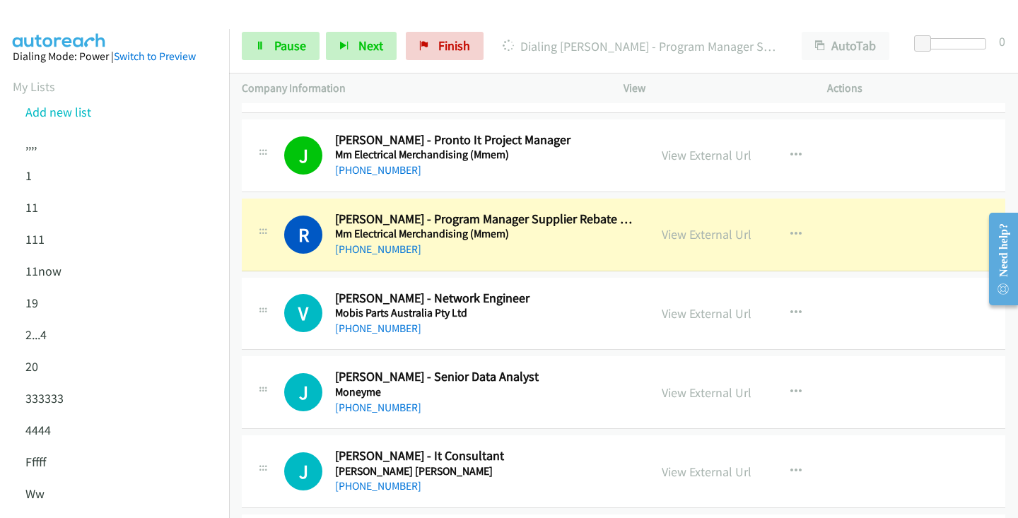
click at [604, 334] on div "+61 438 279 406" at bounding box center [485, 328] width 301 height 17
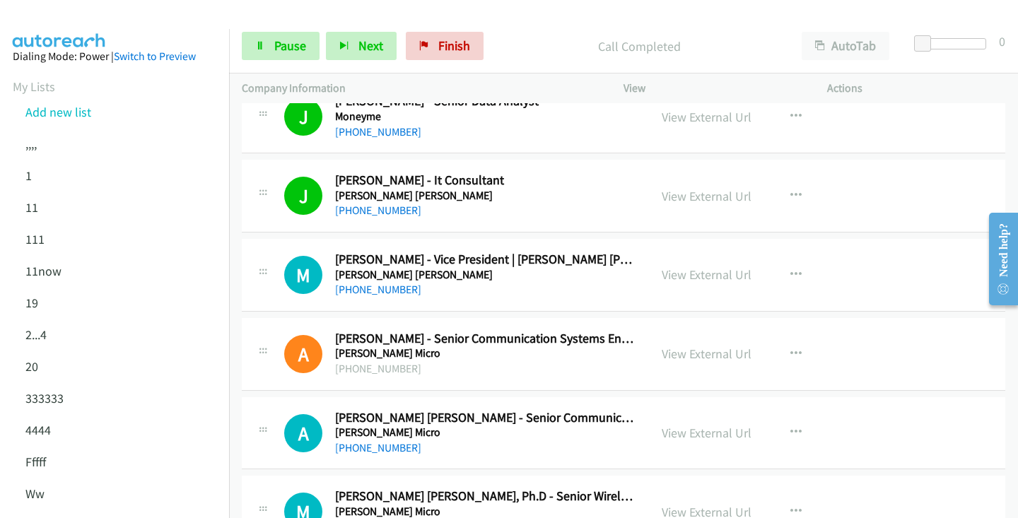
scroll to position [510, 0]
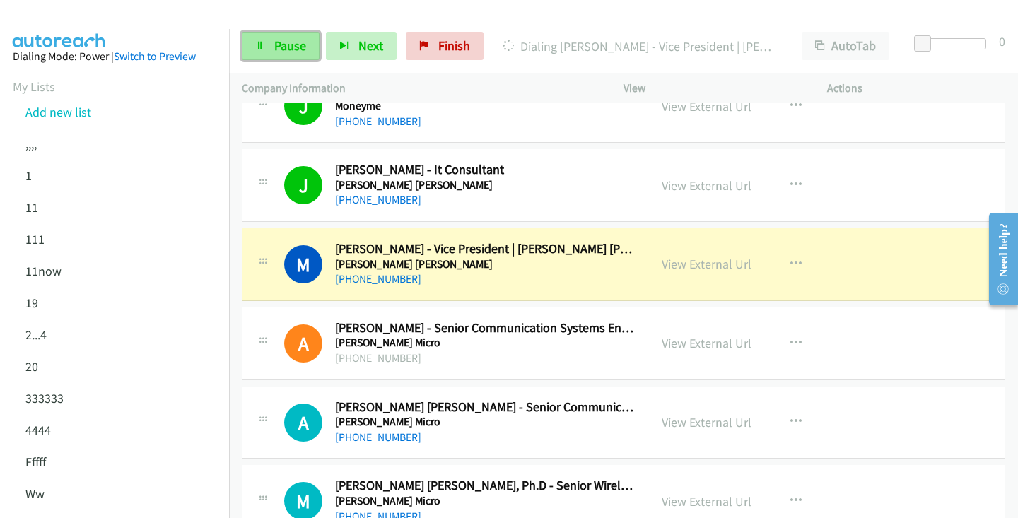
click at [284, 51] on span "Pause" at bounding box center [290, 45] width 32 height 16
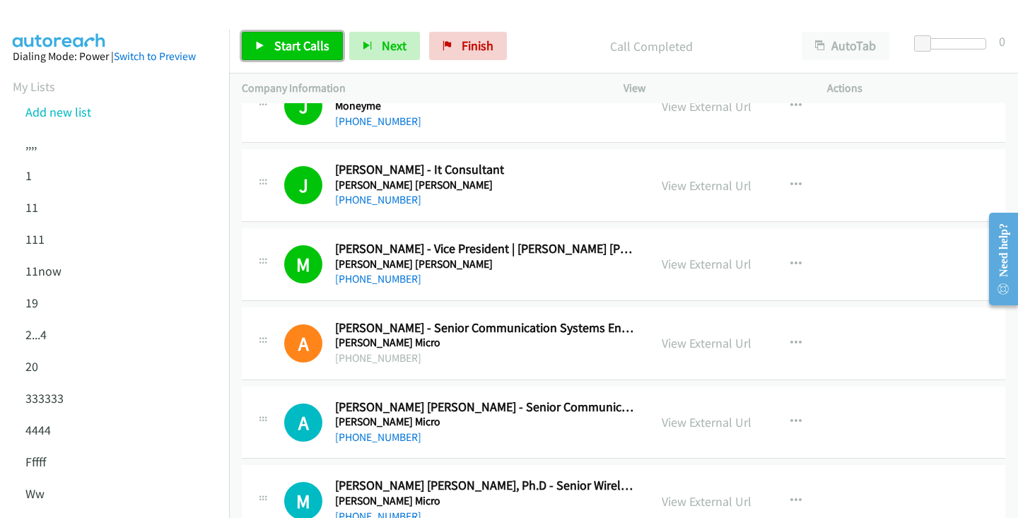
click at [318, 45] on span "Start Calls" at bounding box center [301, 45] width 55 height 16
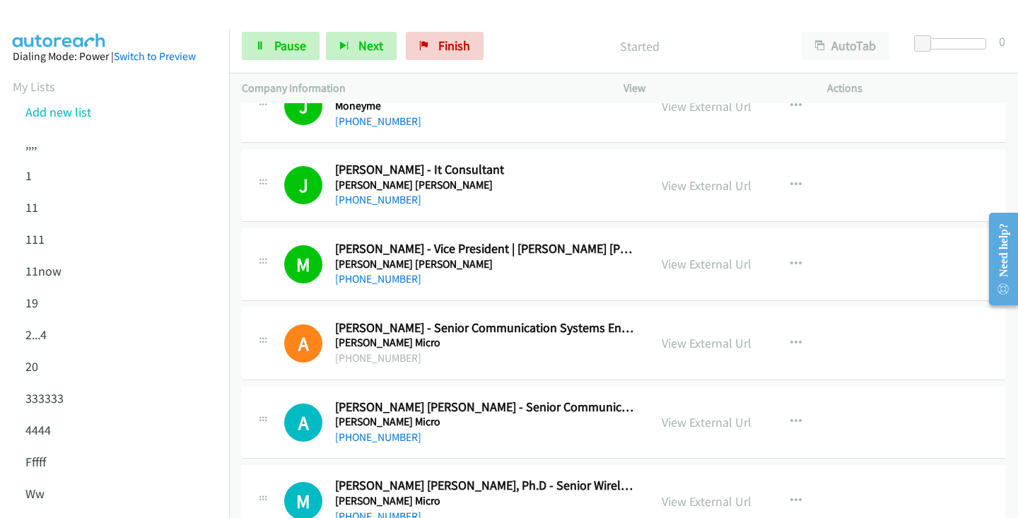
click at [363, 259] on h5 "Morgan Stanley" at bounding box center [485, 264] width 301 height 14
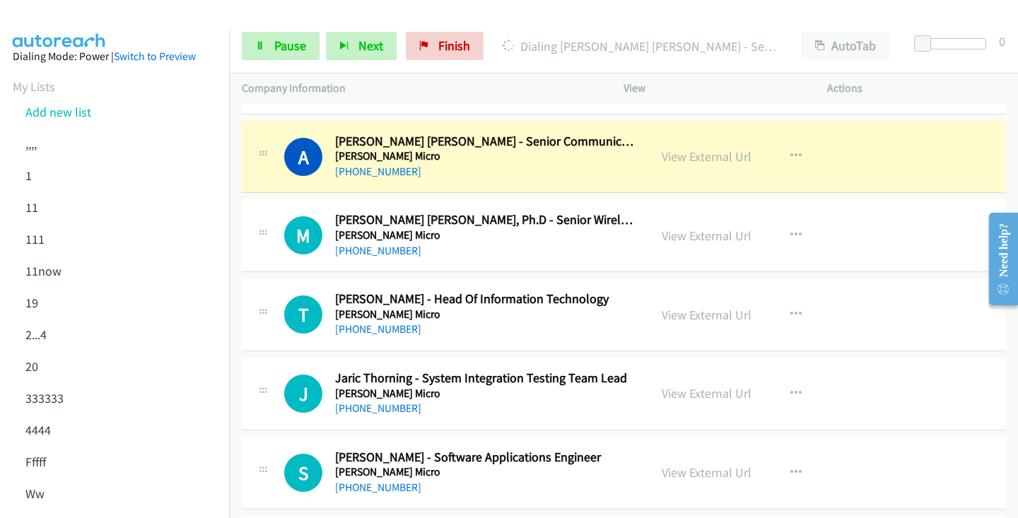
scroll to position [776, 0]
click at [723, 163] on link "View External Url" at bounding box center [707, 157] width 90 height 16
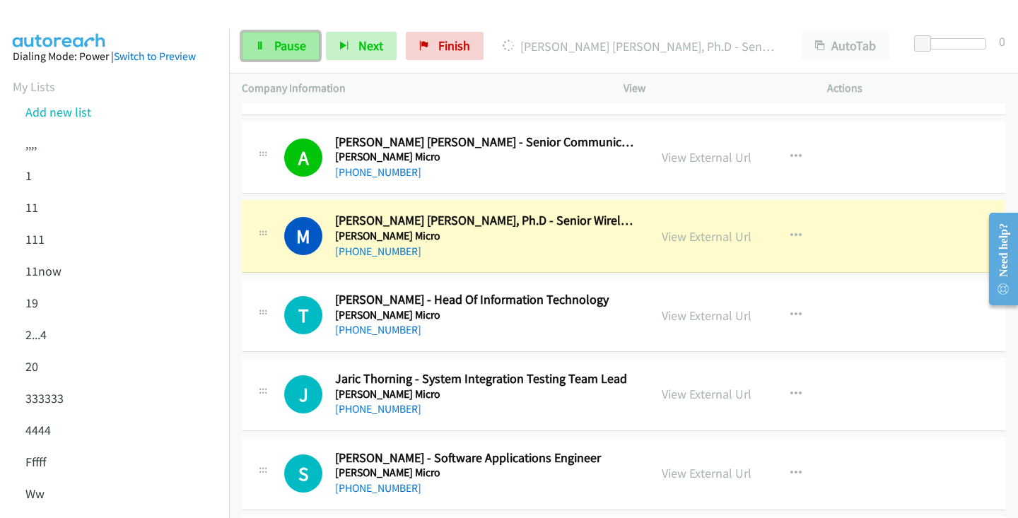
click at [286, 52] on span "Pause" at bounding box center [290, 45] width 32 height 16
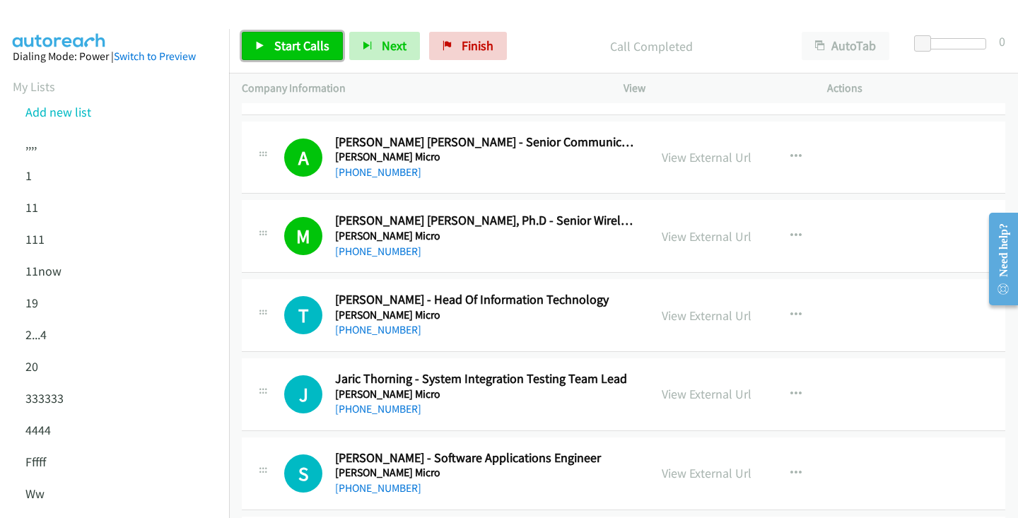
click at [299, 49] on span "Start Calls" at bounding box center [301, 45] width 55 height 16
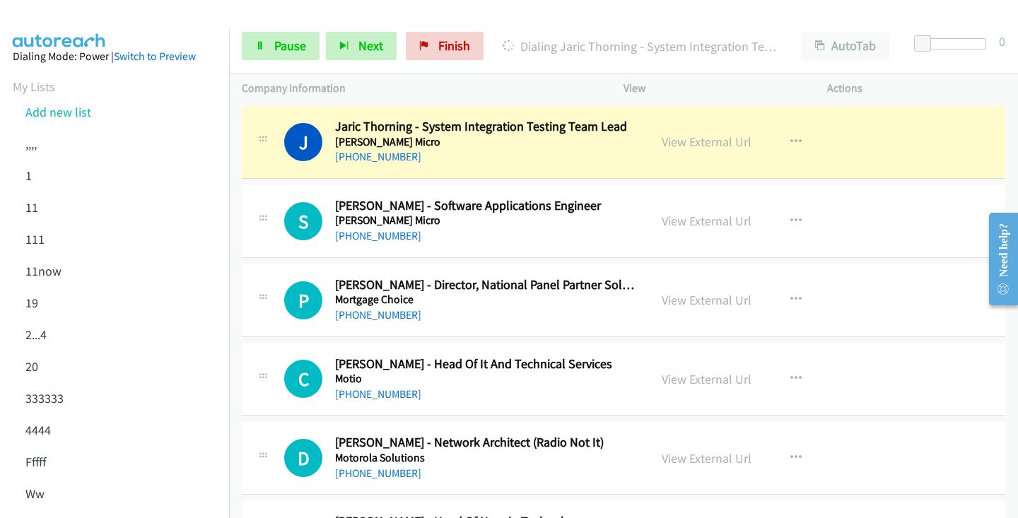
scroll to position [1031, 0]
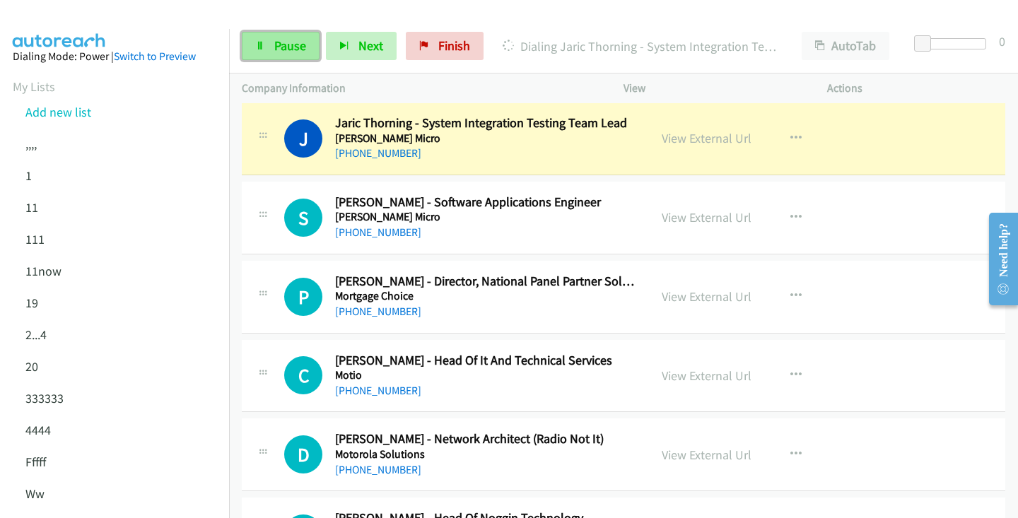
click at [272, 57] on link "Pause" at bounding box center [281, 46] width 78 height 28
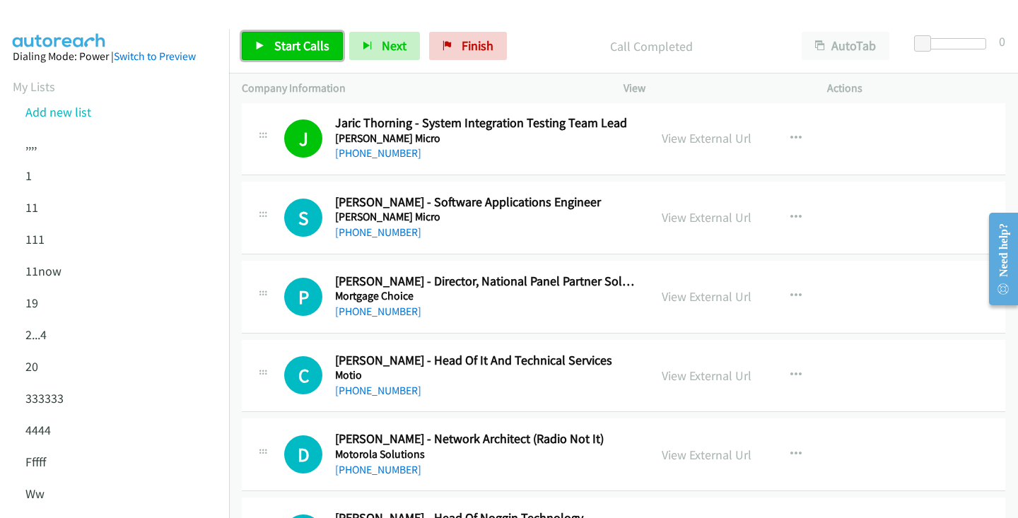
click at [296, 42] on span "Start Calls" at bounding box center [301, 45] width 55 height 16
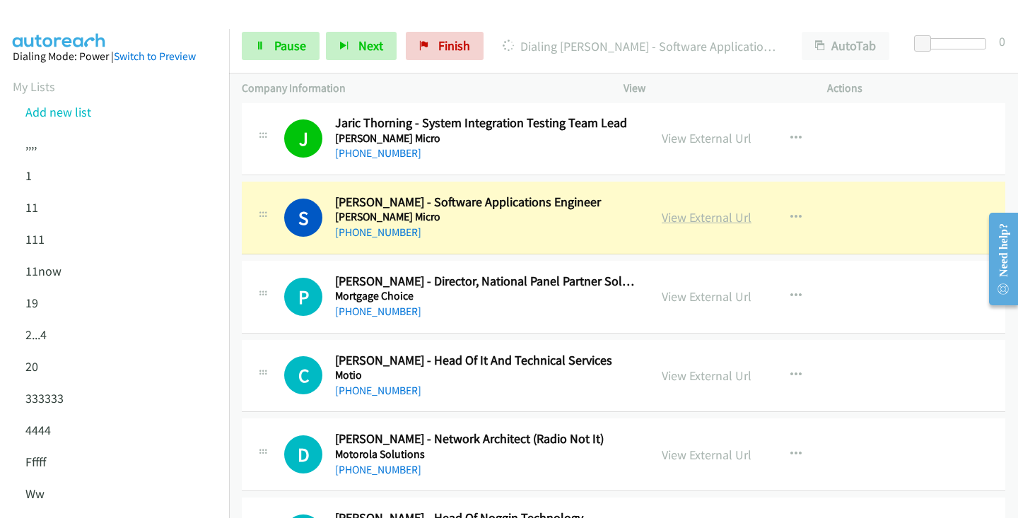
click at [690, 222] on link "View External Url" at bounding box center [707, 217] width 90 height 16
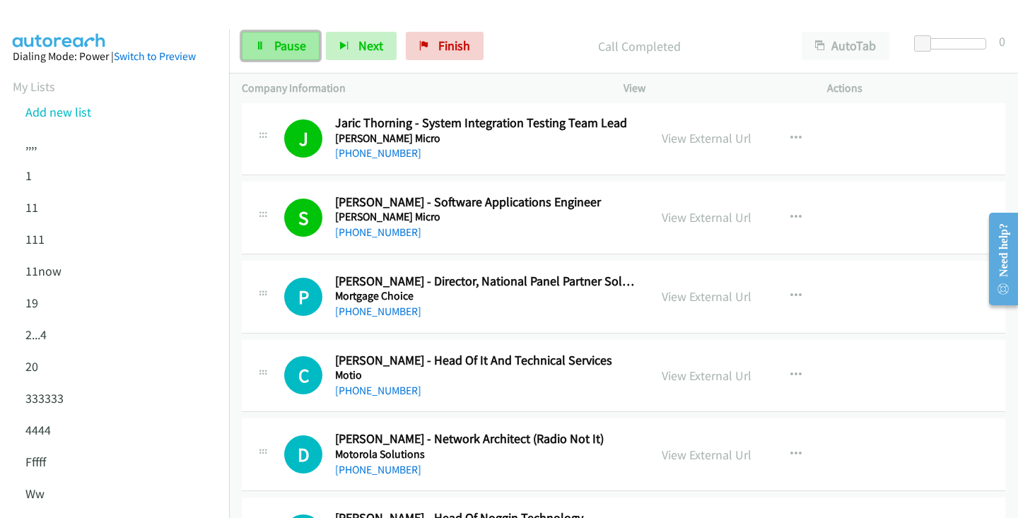
click at [289, 39] on span "Pause" at bounding box center [290, 45] width 32 height 16
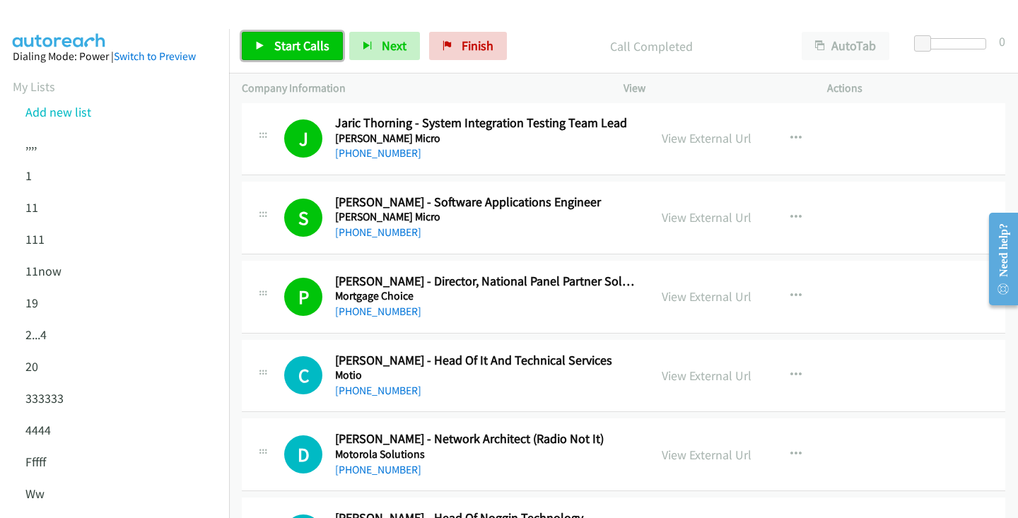
click at [315, 37] on span "Start Calls" at bounding box center [301, 45] width 55 height 16
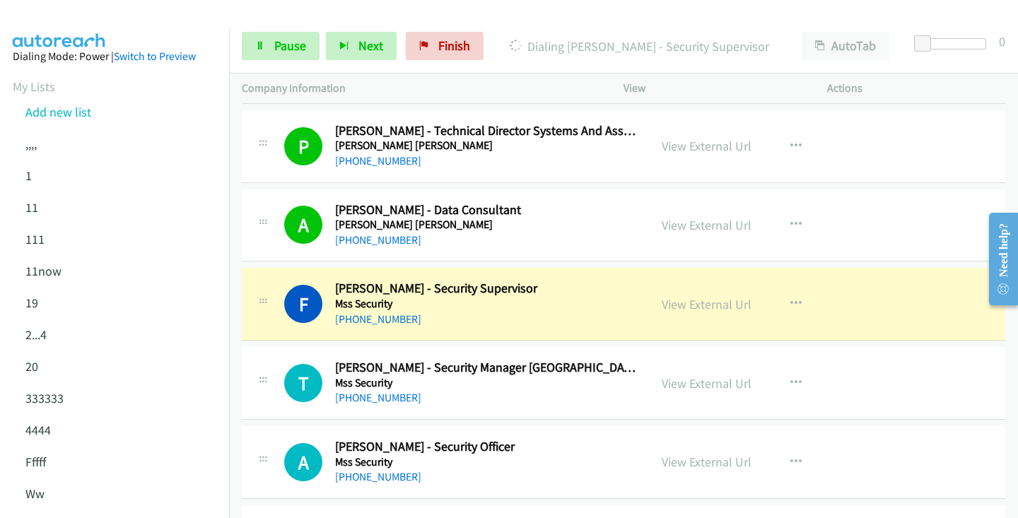
scroll to position [1597, 0]
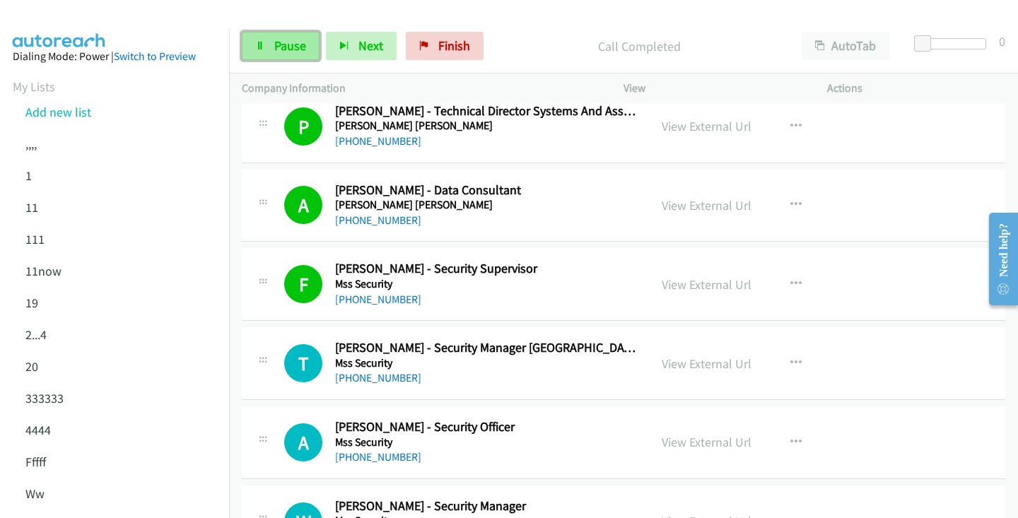
click at [300, 59] on link "Pause" at bounding box center [281, 46] width 78 height 28
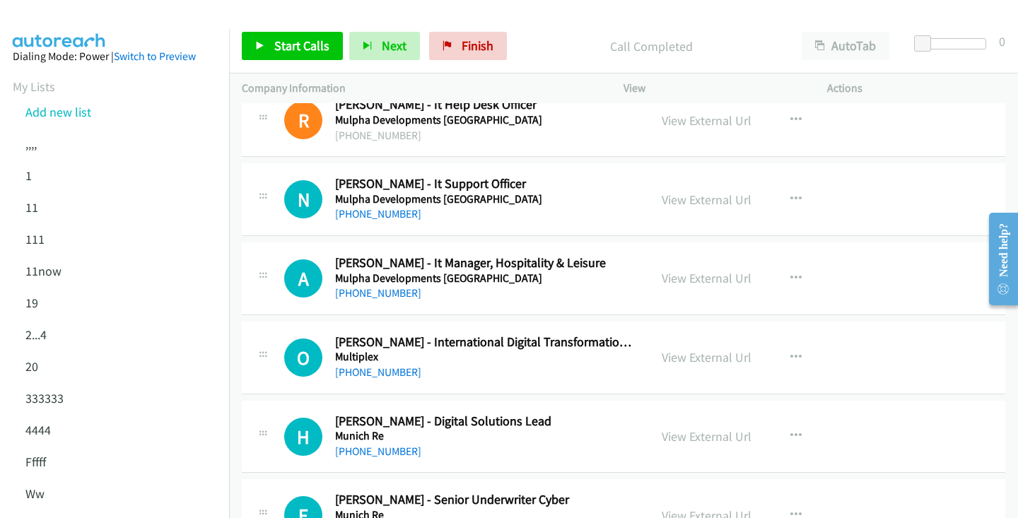
scroll to position [3043, 0]
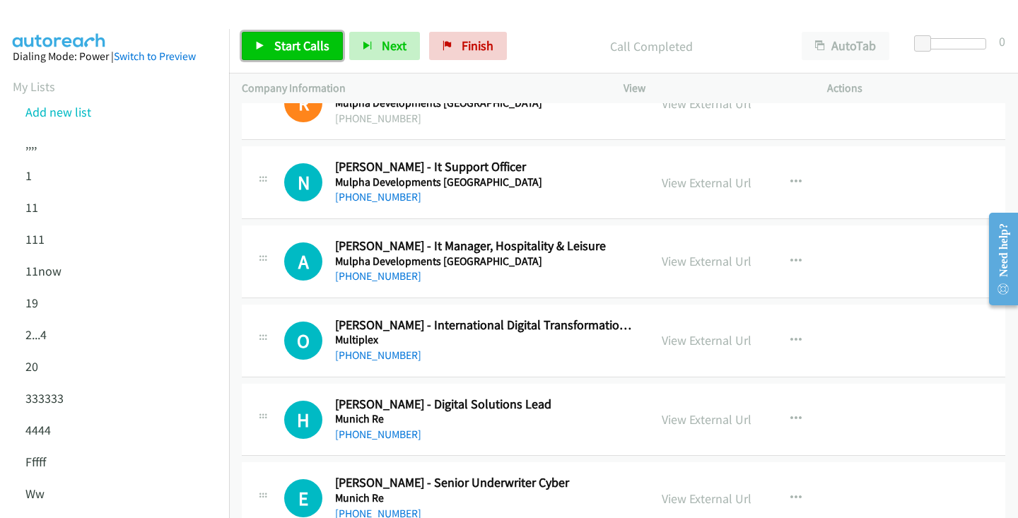
click at [311, 49] on span "Start Calls" at bounding box center [301, 45] width 55 height 16
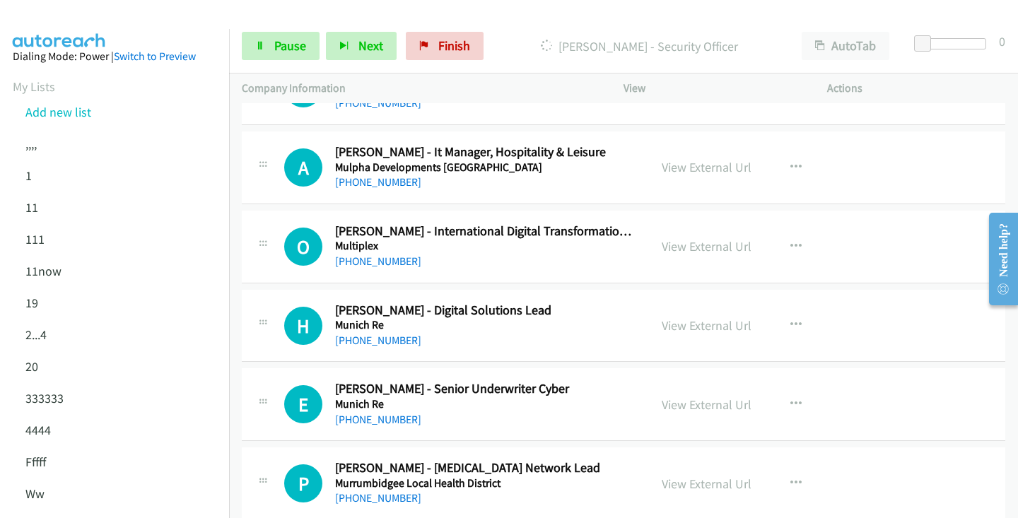
scroll to position [3169, 0]
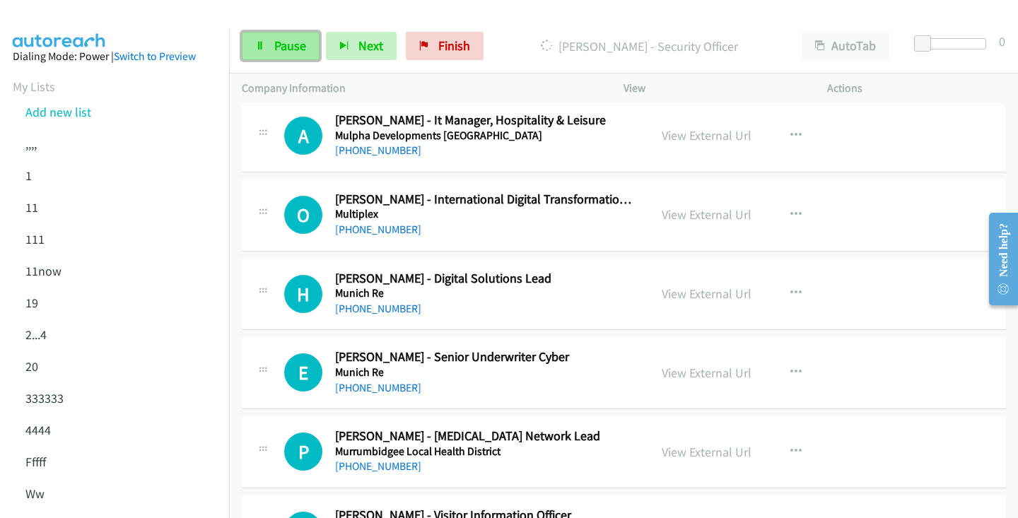
click at [298, 59] on link "Pause" at bounding box center [281, 46] width 78 height 28
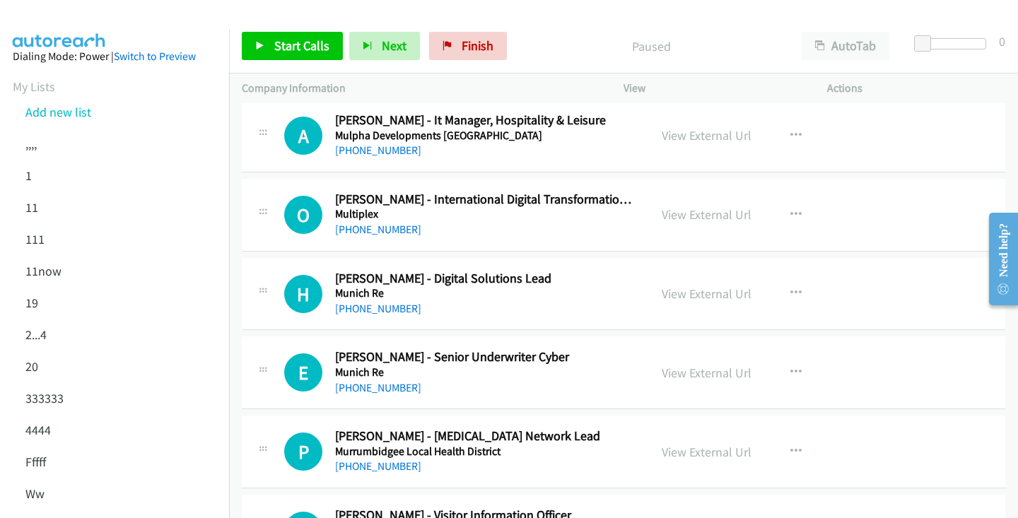
scroll to position [3456, 0]
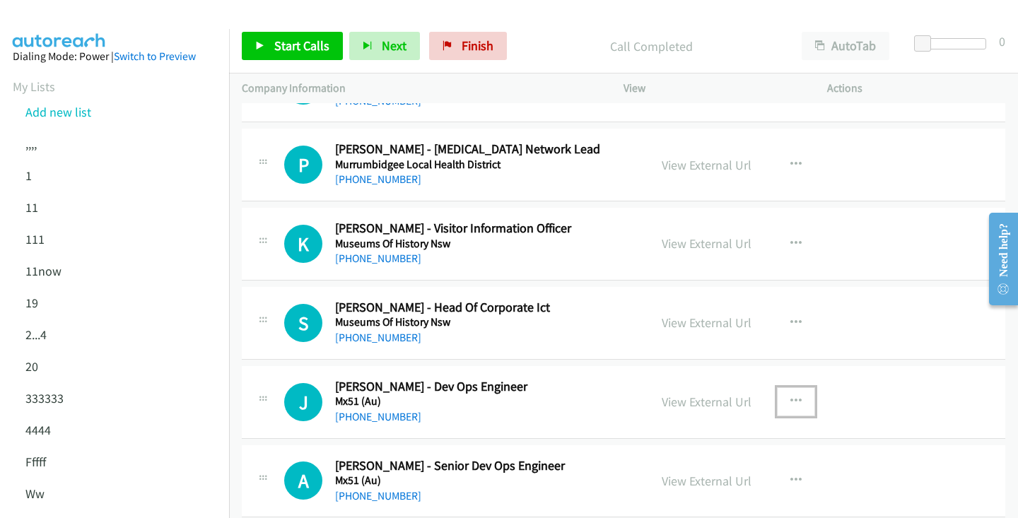
click at [804, 404] on button "button" at bounding box center [796, 401] width 38 height 28
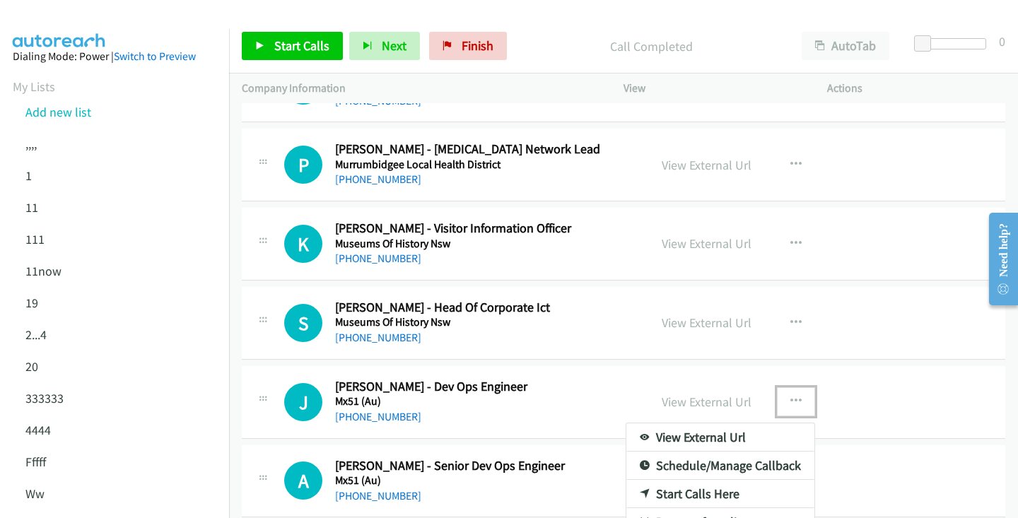
click at [719, 492] on link "Start Calls Here" at bounding box center [720, 494] width 188 height 28
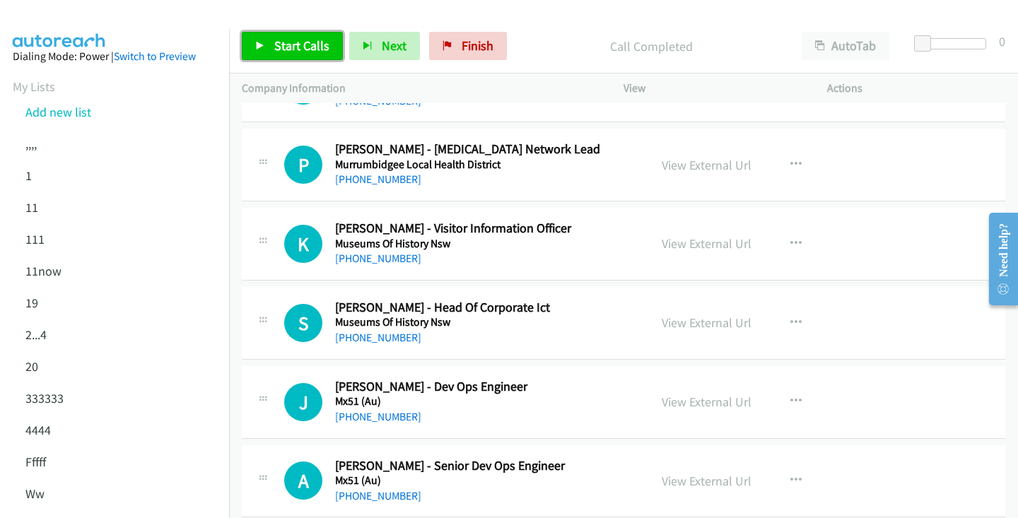
click at [309, 47] on span "Start Calls" at bounding box center [301, 45] width 55 height 16
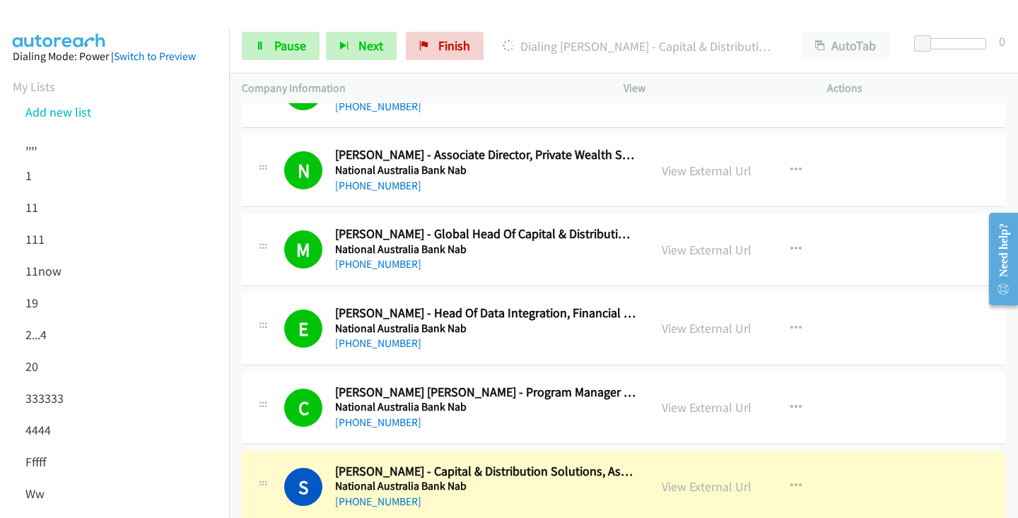
scroll to position [4388, 0]
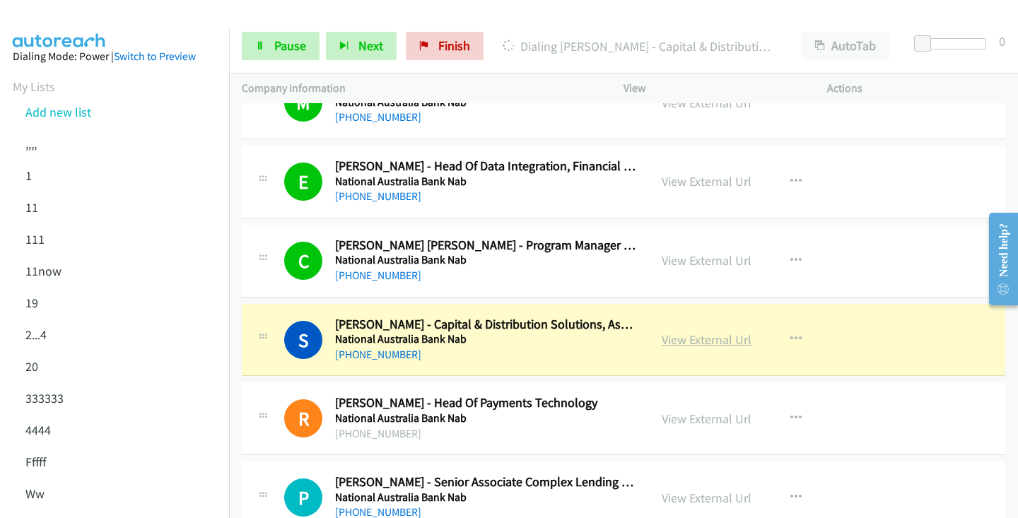
click at [739, 344] on link "View External Url" at bounding box center [707, 340] width 90 height 16
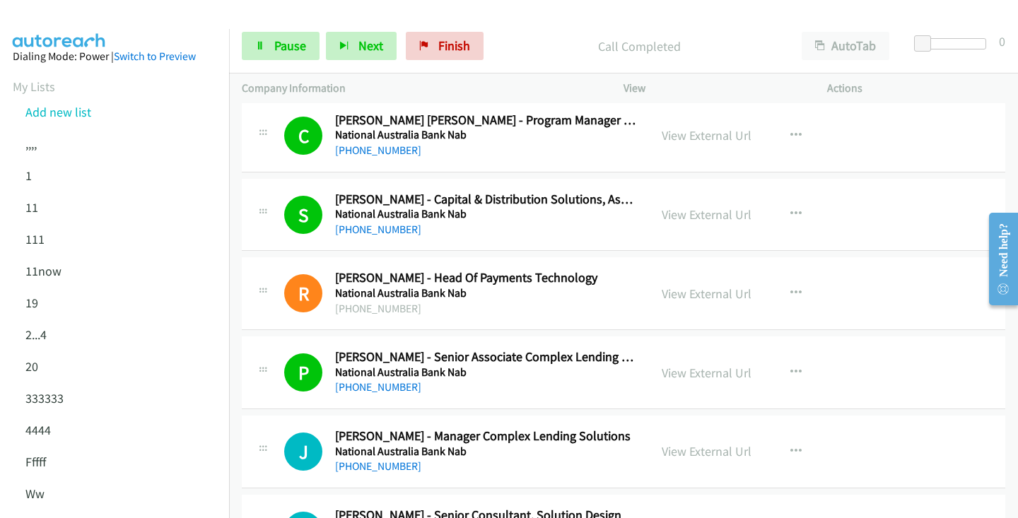
scroll to position [4578, 0]
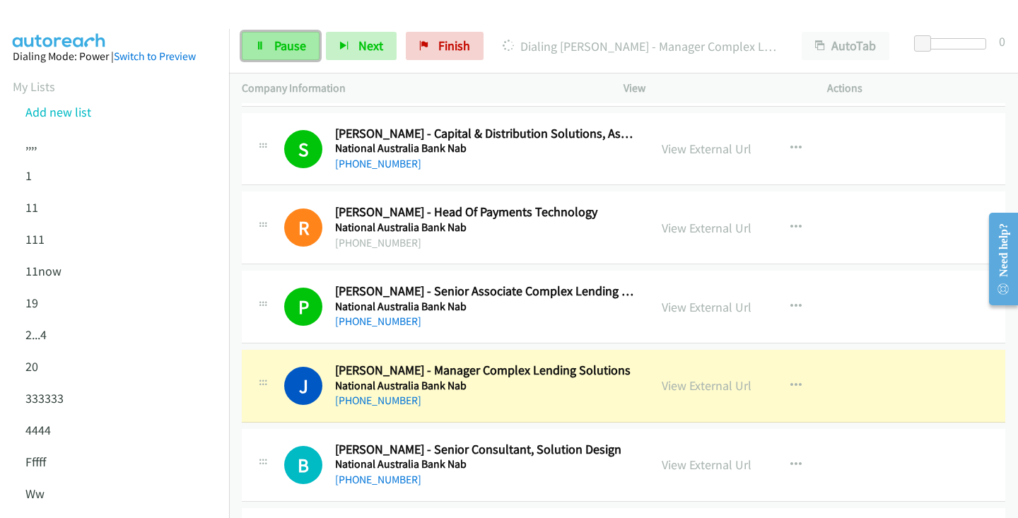
click at [276, 47] on span "Pause" at bounding box center [290, 45] width 32 height 16
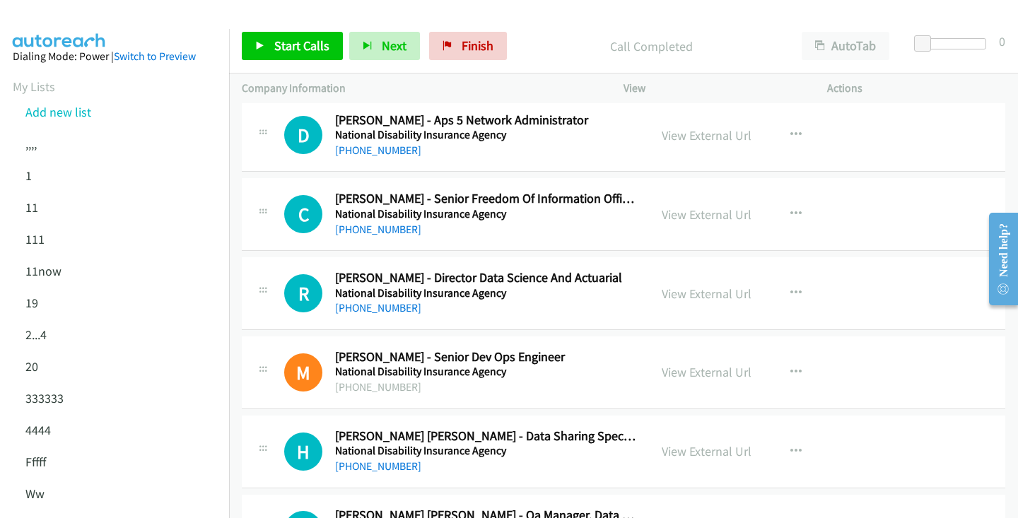
scroll to position [12669, 0]
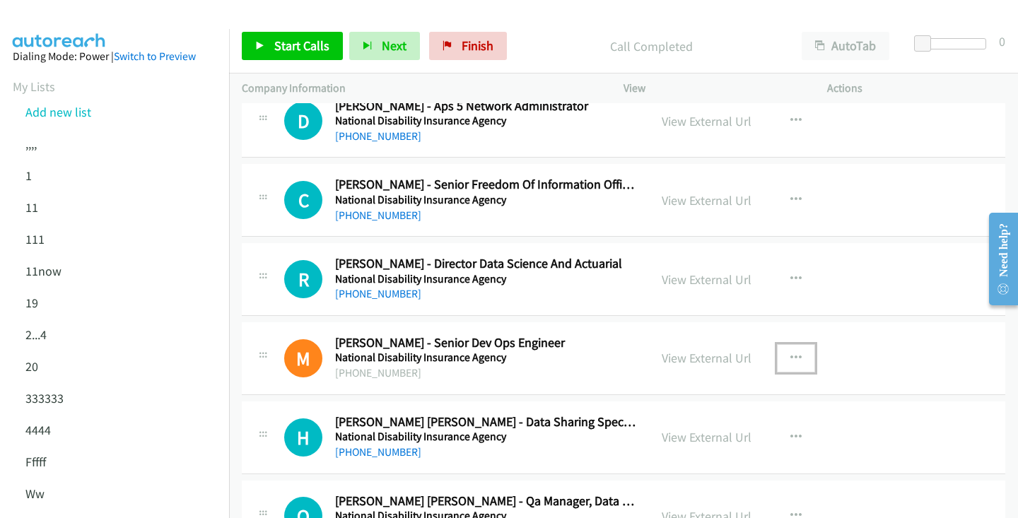
click at [791, 365] on button "button" at bounding box center [796, 358] width 38 height 28
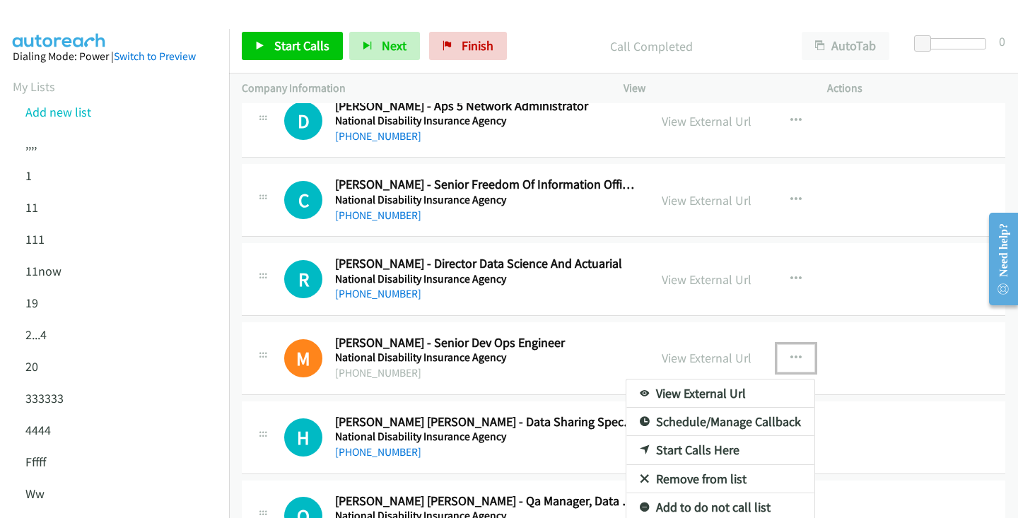
click at [884, 380] on div at bounding box center [509, 259] width 1018 height 518
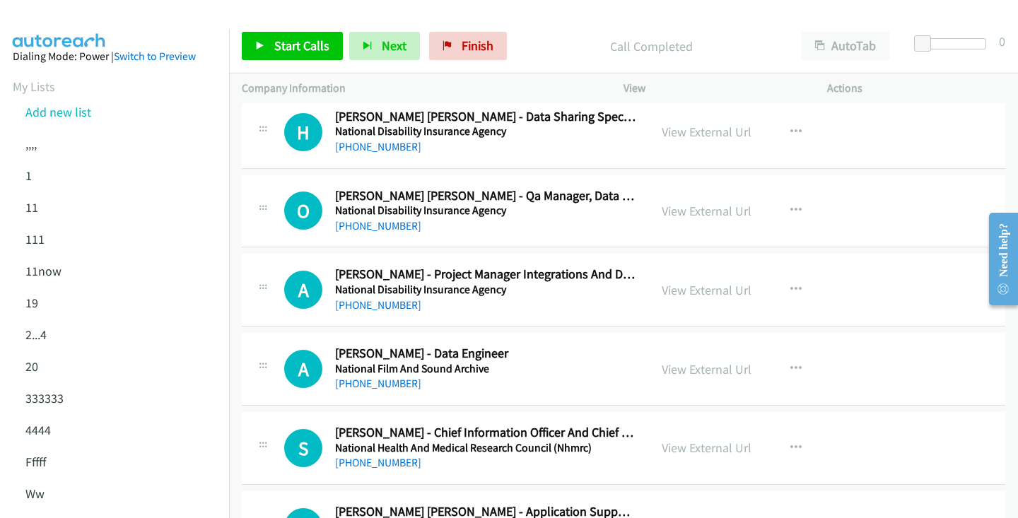
scroll to position [13031, 0]
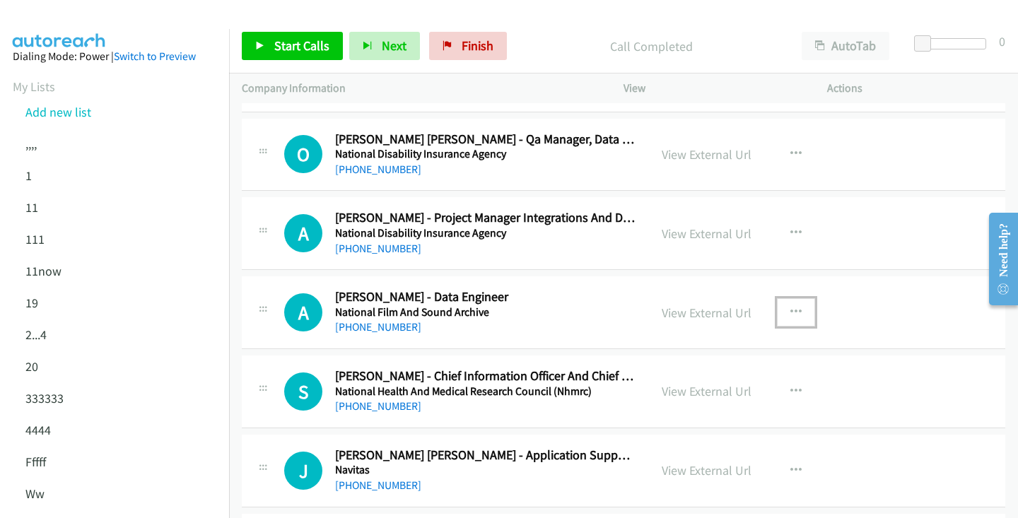
click at [793, 307] on icon "button" at bounding box center [795, 312] width 11 height 11
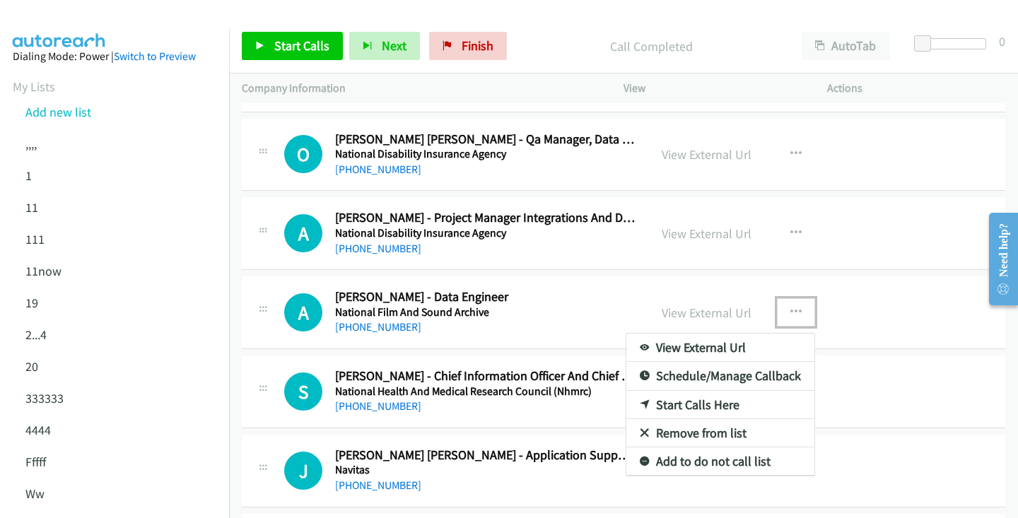
click at [732, 397] on link "Start Calls Here" at bounding box center [720, 405] width 188 height 28
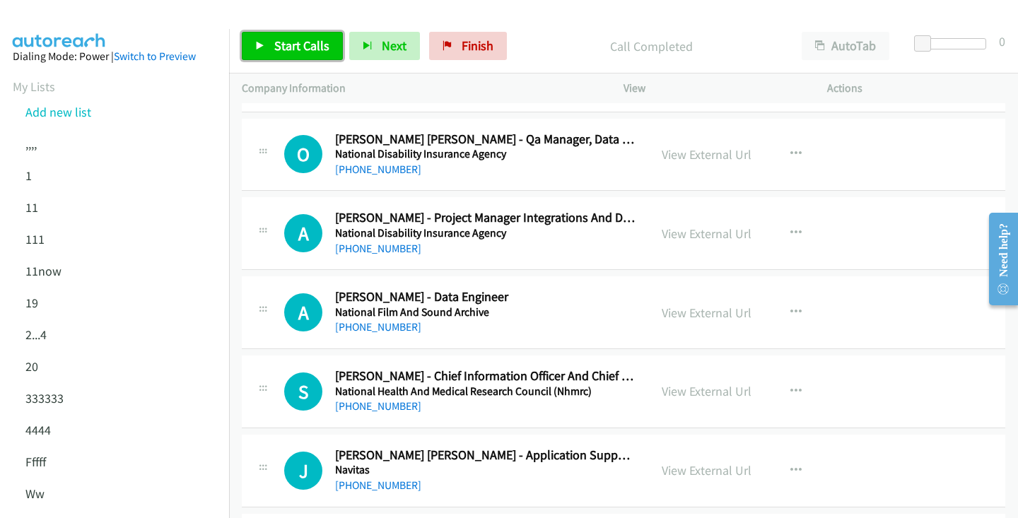
click at [319, 49] on span "Start Calls" at bounding box center [301, 45] width 55 height 16
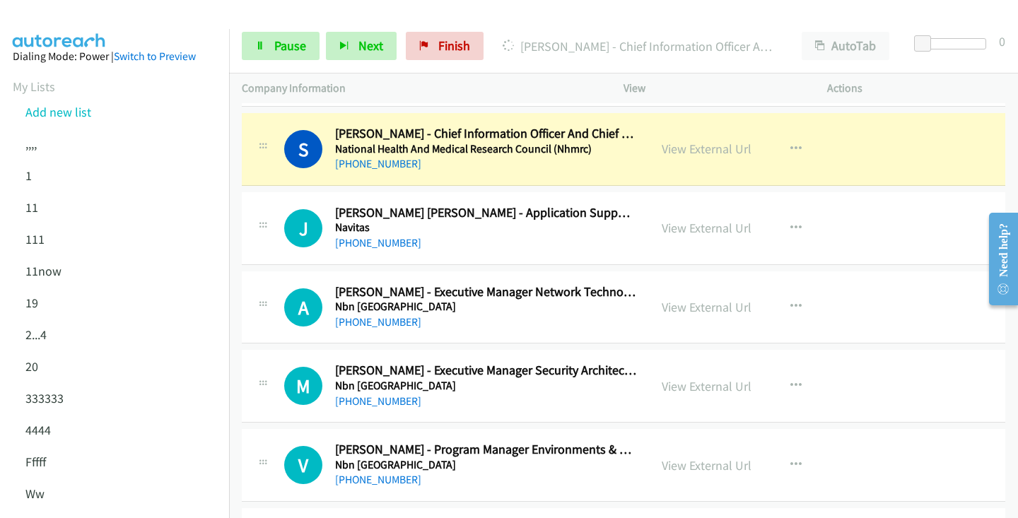
scroll to position [13277, 0]
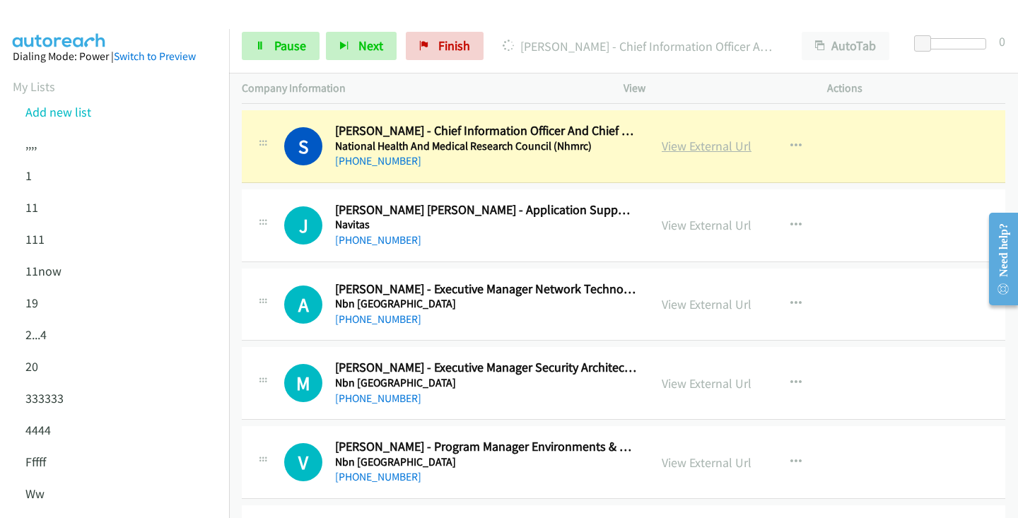
click at [708, 149] on link "View External Url" at bounding box center [707, 146] width 90 height 16
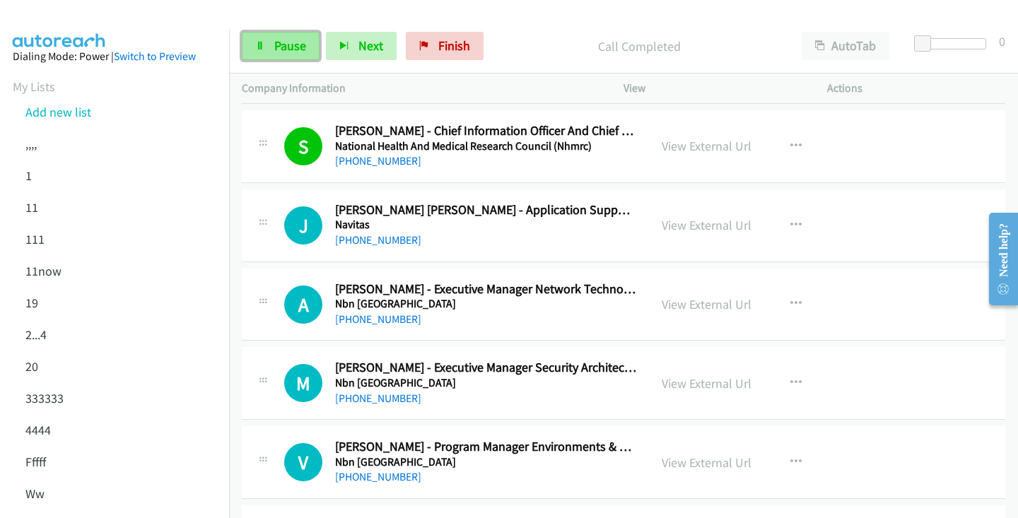
click at [267, 50] on link "Pause" at bounding box center [281, 46] width 78 height 28
